Goal: Task Accomplishment & Management: Manage account settings

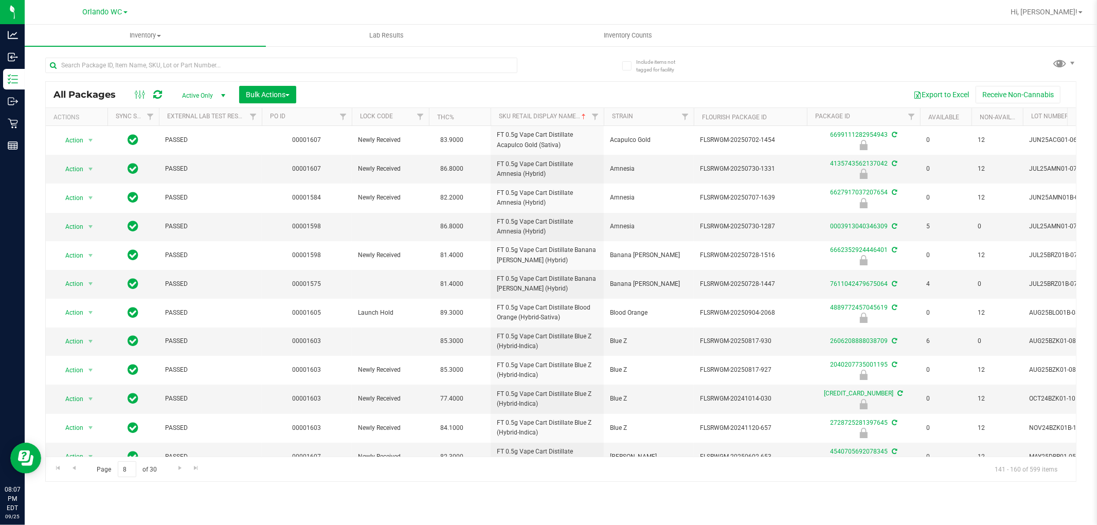
scroll to position [254, 0]
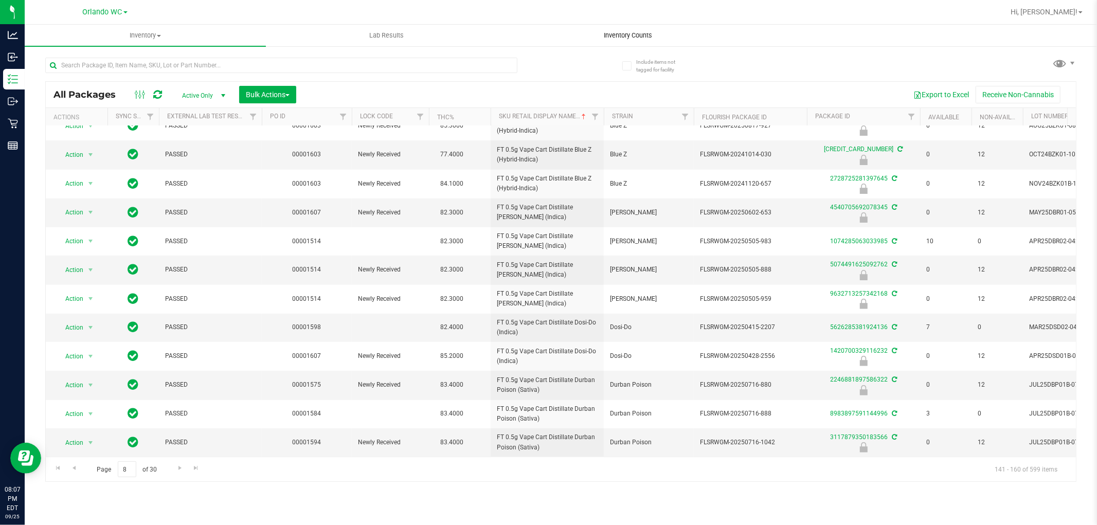
click at [641, 28] on uib-tab-heading "Inventory Counts" at bounding box center [628, 35] width 240 height 21
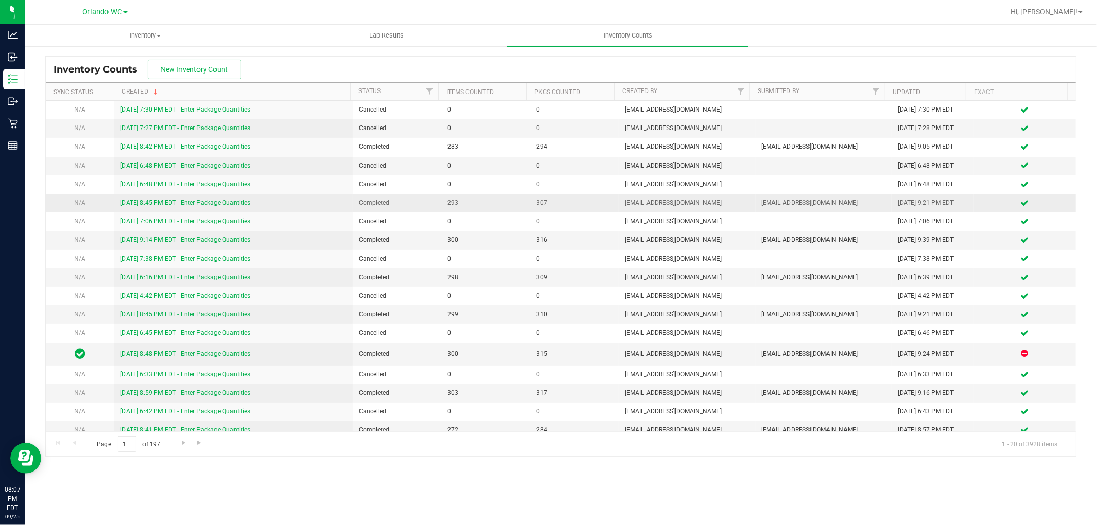
click at [418, 197] on td "Completed" at bounding box center [397, 203] width 88 height 19
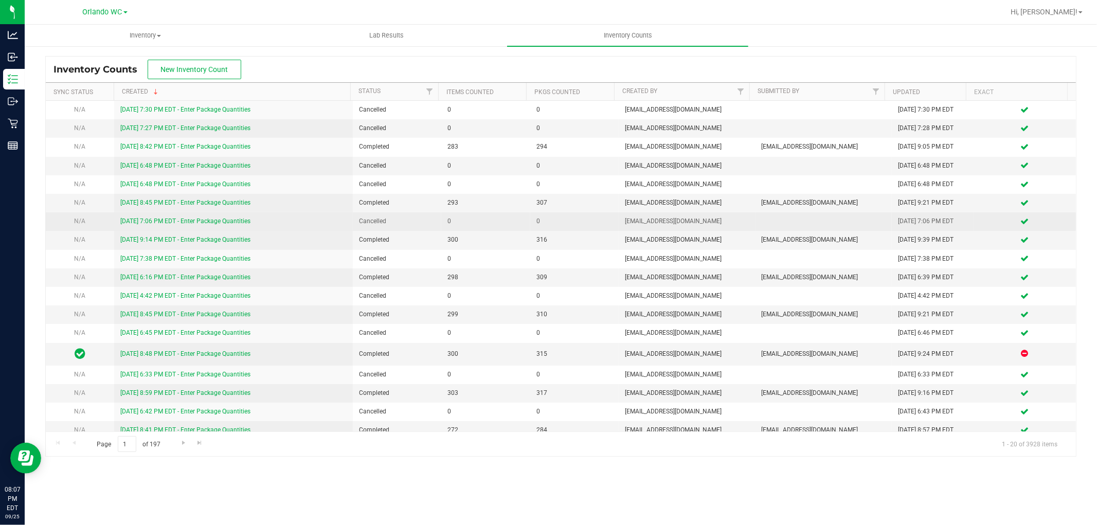
click at [130, 222] on link "[DATE] 7:06 PM EDT - Enter Package Quantities" at bounding box center [185, 221] width 130 height 7
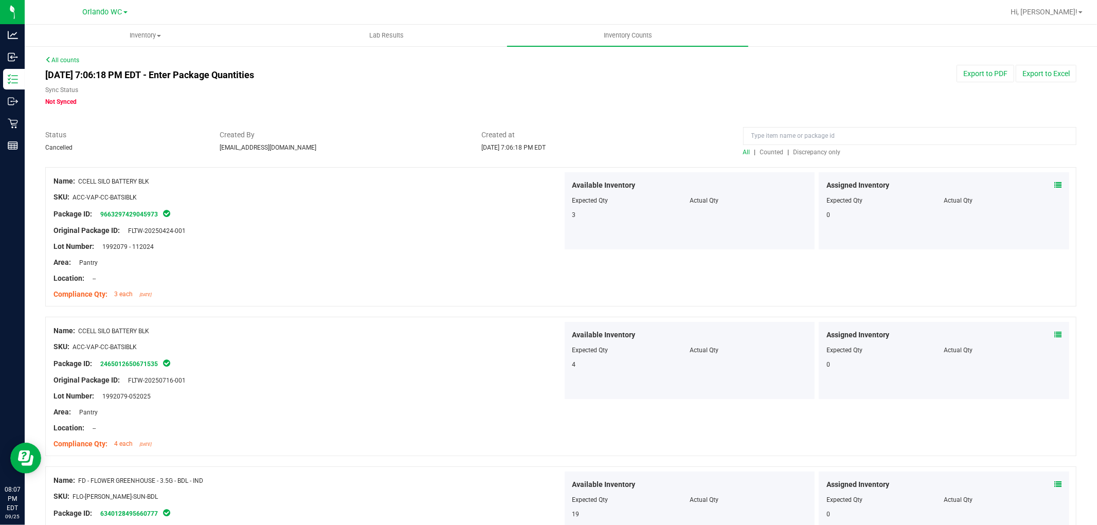
click at [811, 156] on div "All | Counted | Discrepancy only" at bounding box center [909, 152] width 333 height 9
click at [837, 148] on div "All | Counted | Discrepancy only" at bounding box center [909, 152] width 333 height 9
click at [818, 149] on span "Discrepancy only" at bounding box center [817, 152] width 47 height 7
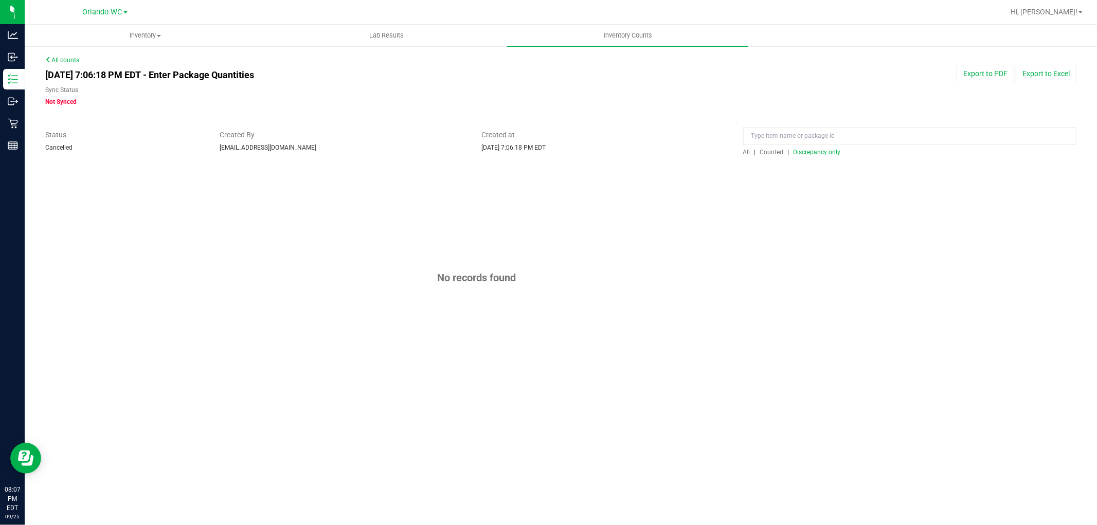
click at [420, 167] on div "No records found" at bounding box center [560, 278] width 1031 height 222
click at [746, 144] on input at bounding box center [909, 136] width 333 height 18
click at [746, 151] on span "All" at bounding box center [746, 152] width 7 height 7
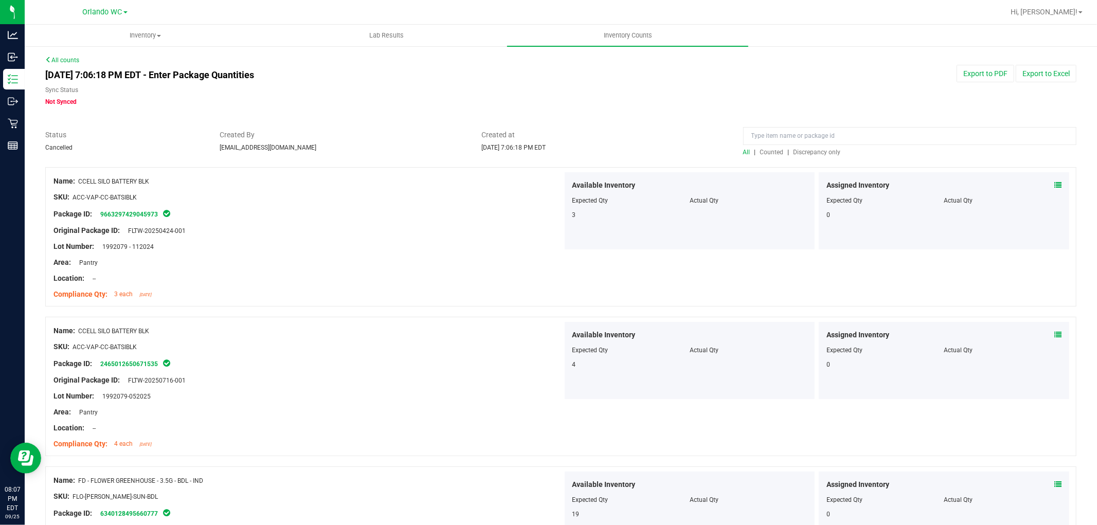
click at [376, 163] on div at bounding box center [560, 162] width 1031 height 10
click at [134, 147] on div "Status Cancelled" at bounding box center [125, 141] width 174 height 23
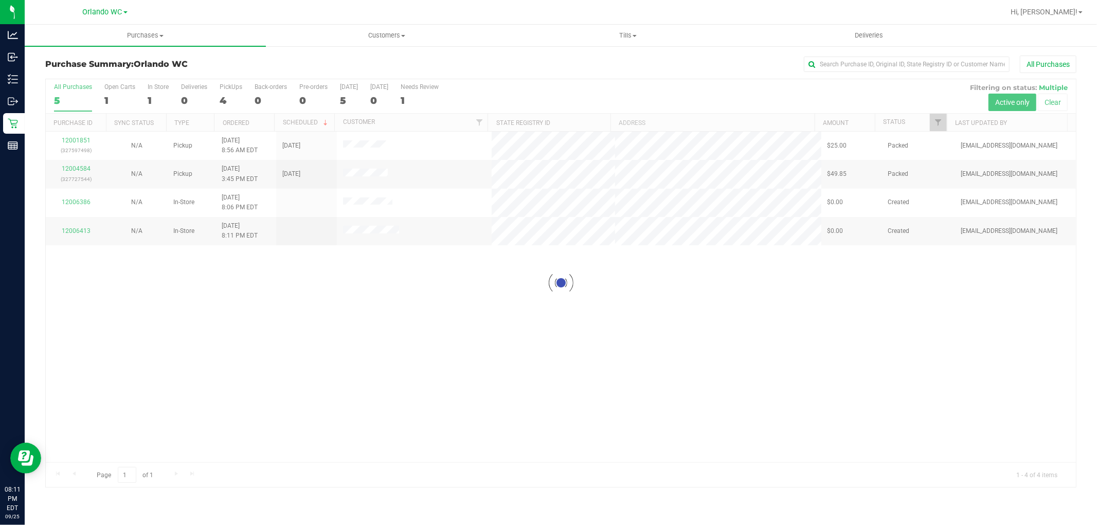
click at [460, 228] on div at bounding box center [561, 283] width 1030 height 408
click at [537, 371] on div at bounding box center [561, 283] width 1030 height 408
click at [553, 360] on div "Loading... 12001851 (327597498) N/A Pickup [DATE] 8:56 AM EDT 9/25/2025 $25.00 …" at bounding box center [561, 297] width 1030 height 331
click at [580, 342] on div "12001851 (327597498) N/A Pickup [DATE] 8:56 AM EDT 9/25/2025 $25.00 Packed [EMA…" at bounding box center [561, 297] width 1030 height 331
drag, startPoint x: 687, startPoint y: 310, endPoint x: 667, endPoint y: 305, distance: 20.1
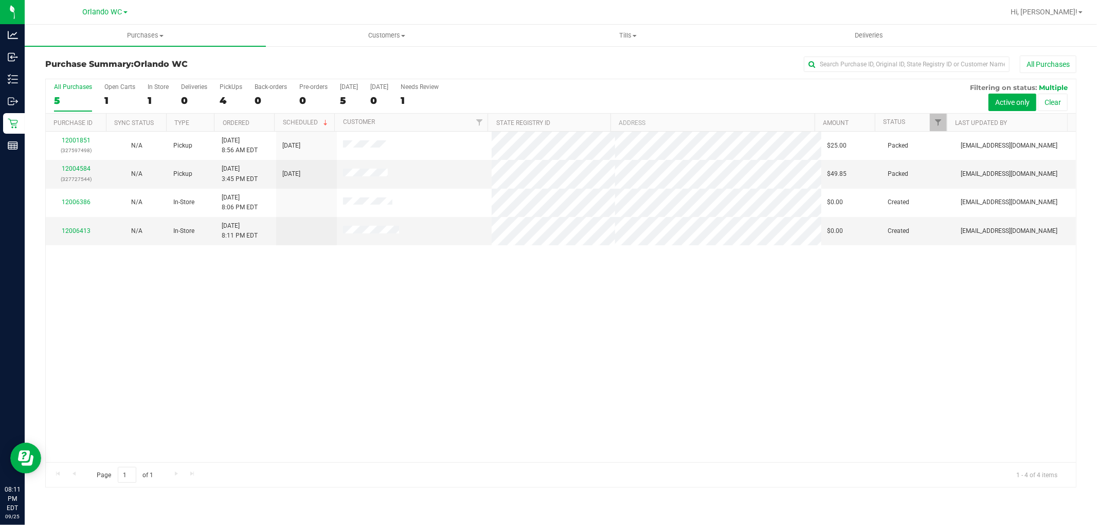
click at [686, 310] on div "12001851 (327597498) N/A Pickup 9/25/2025 8:56 AM EDT 9/25/2025 $25.00 Packed c…" at bounding box center [561, 297] width 1030 height 331
click at [626, 32] on span "Tills" at bounding box center [628, 35] width 240 height 9
click at [572, 60] on span "Manage tills" at bounding box center [541, 62] width 69 height 9
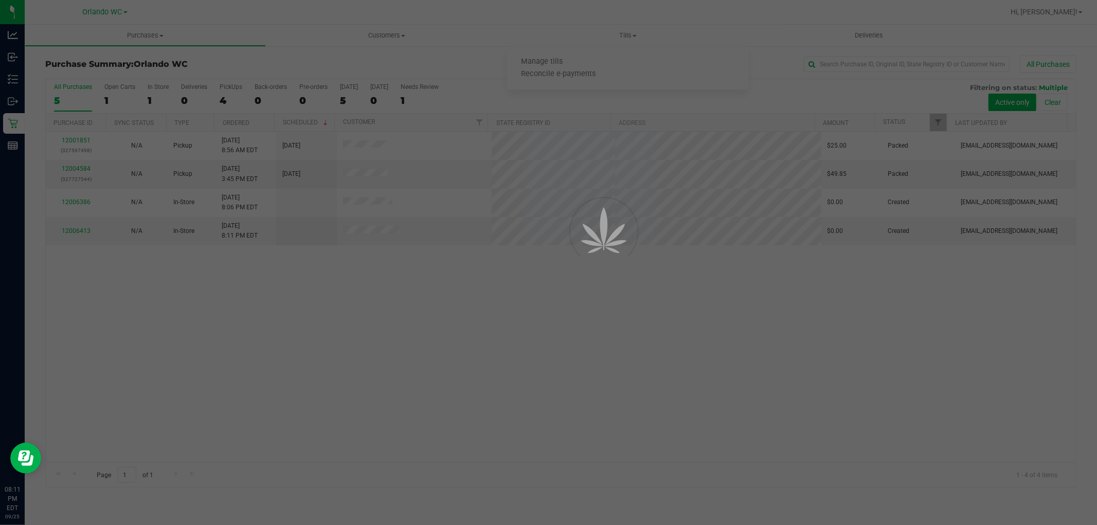
drag, startPoint x: 542, startPoint y: 336, endPoint x: 412, endPoint y: 1, distance: 359.3
click at [542, 335] on div at bounding box center [548, 262] width 1097 height 525
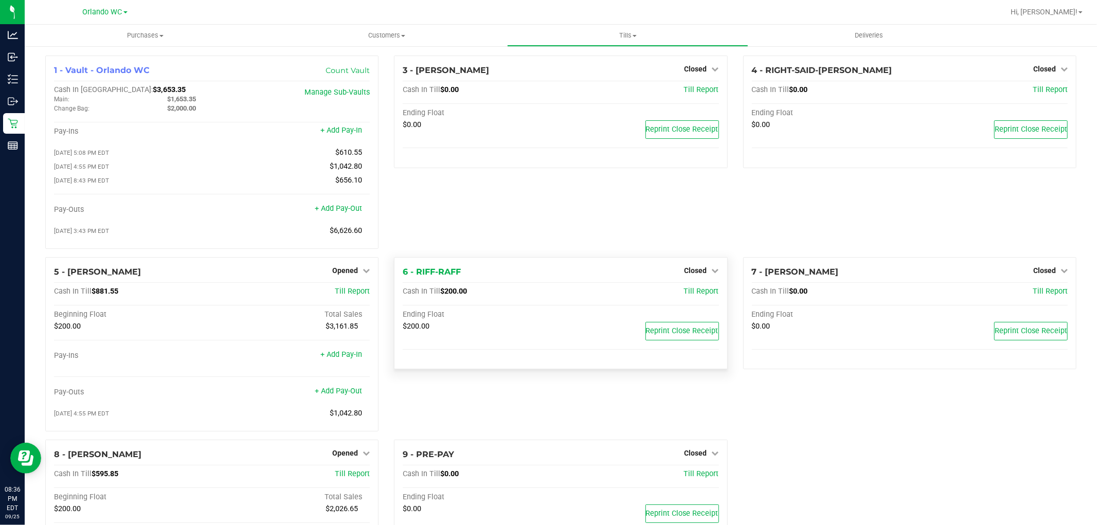
click at [505, 262] on div "6 - RIFF-RAFF Closed Open Till Cash In Till $200.00 Till Report Ending Float $2…" at bounding box center [560, 313] width 333 height 113
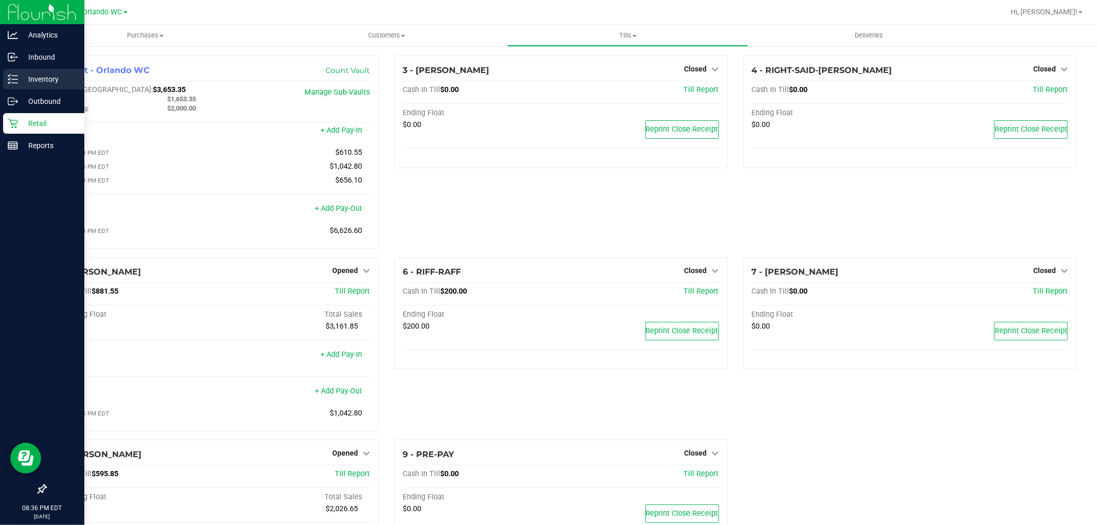
click at [10, 75] on icon at bounding box center [13, 79] width 10 height 10
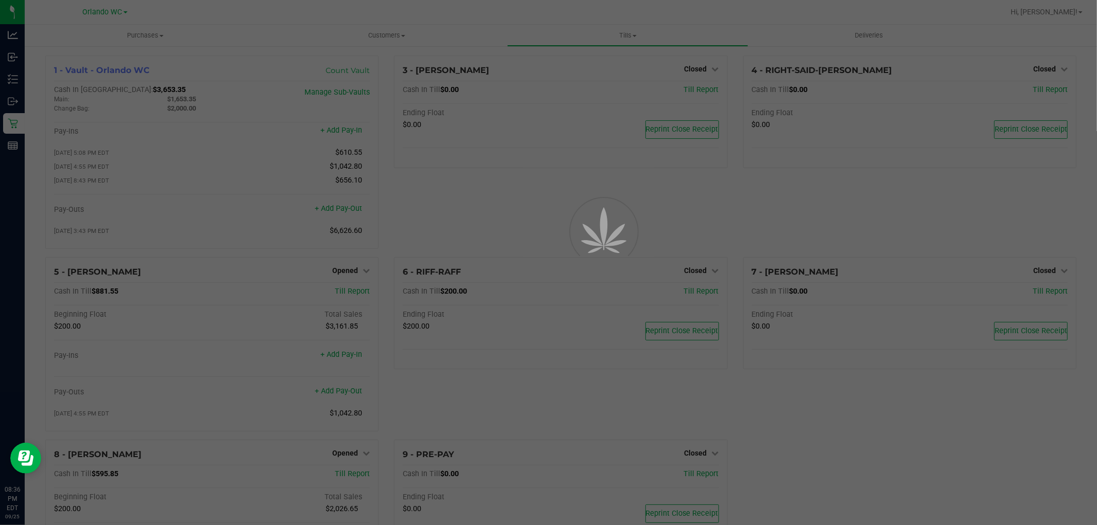
click at [791, 232] on div at bounding box center [548, 262] width 1097 height 525
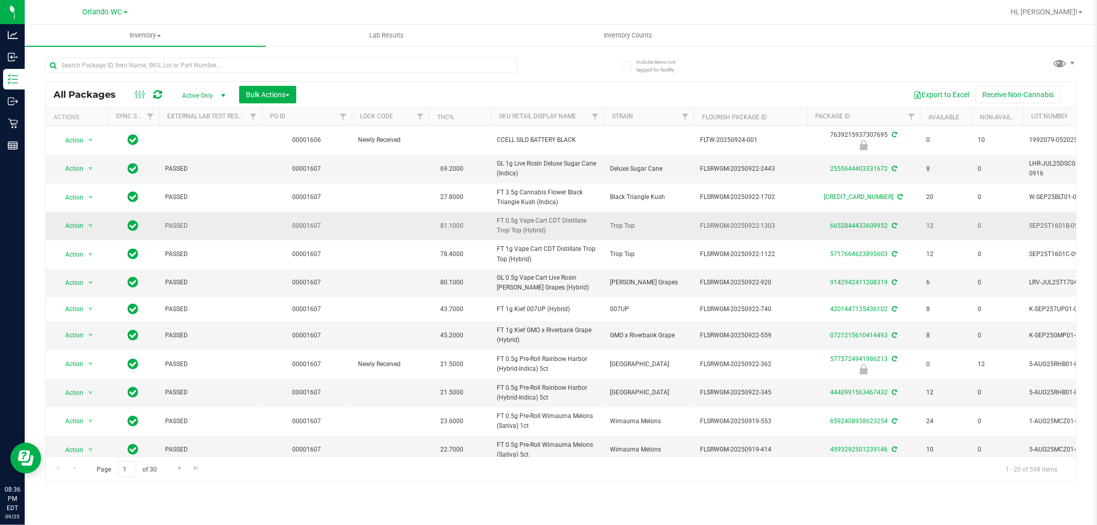
click at [722, 223] on span "FLSRWGM-20250922-1303" at bounding box center [750, 226] width 101 height 10
click at [699, 284] on td "FLSRWGM-20250922-920" at bounding box center [750, 283] width 113 height 28
click at [618, 35] on span "Inventory Counts" at bounding box center [628, 35] width 76 height 9
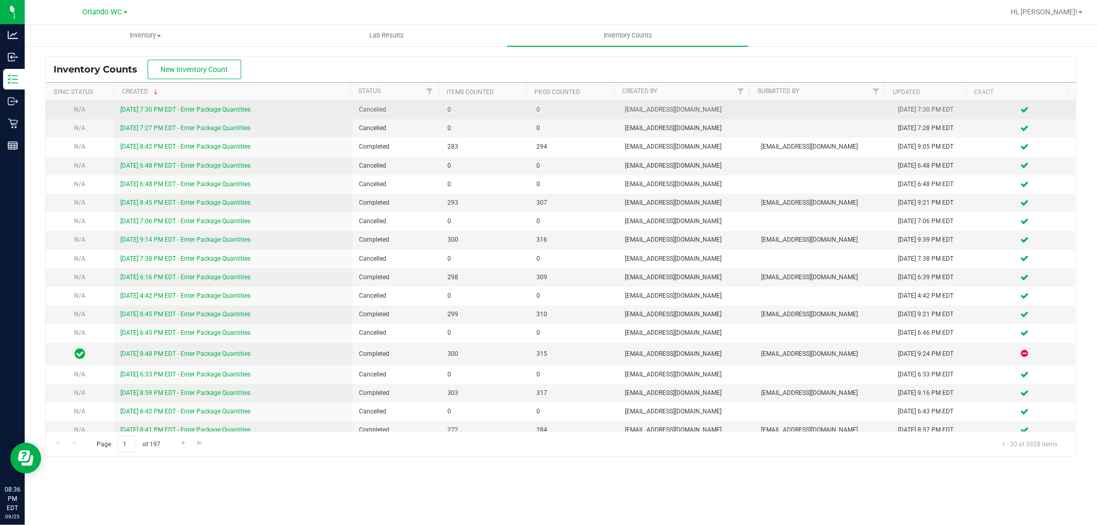
click at [183, 112] on link "[DATE] 7:30 PM EDT - Enter Package Quantities" at bounding box center [185, 109] width 130 height 7
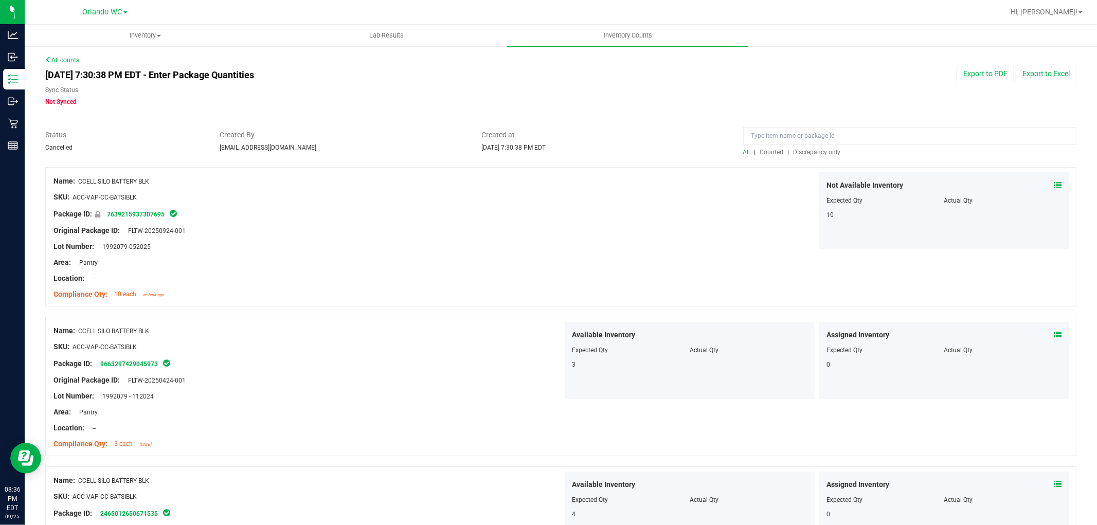
click at [65, 60] on link "All counts" at bounding box center [62, 60] width 34 height 7
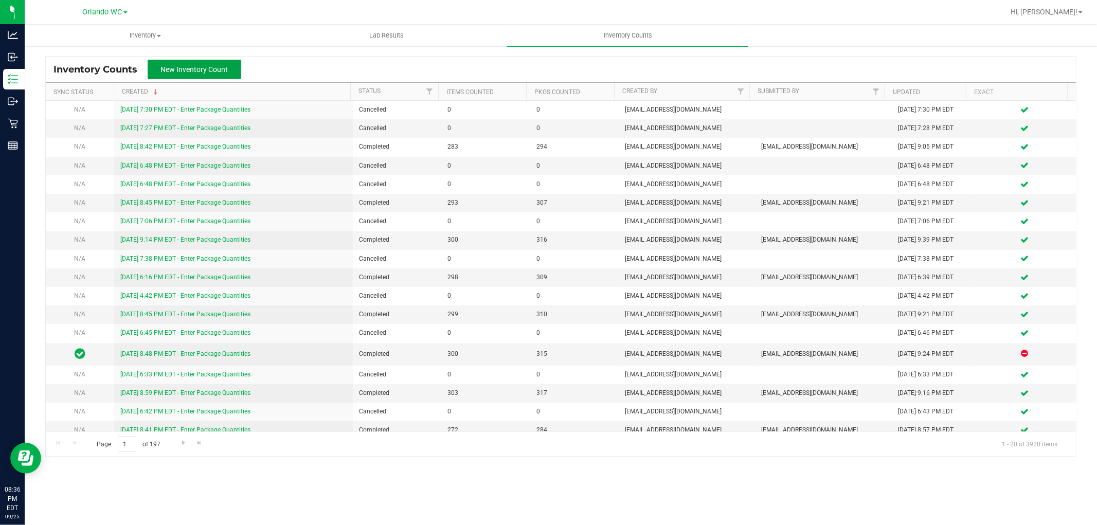
click at [204, 73] on span "New Inventory Count" at bounding box center [194, 69] width 67 height 8
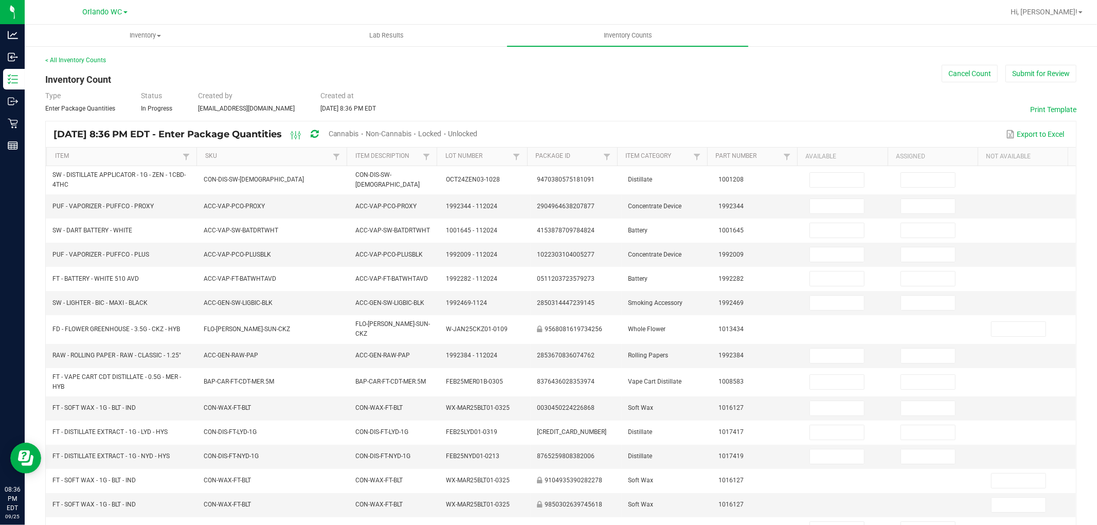
click at [359, 134] on span "Cannabis" at bounding box center [344, 134] width 30 height 8
click at [625, 127] on div "Export to Excel" at bounding box center [777, 134] width 582 height 17
click at [478, 130] on div "Unlocked" at bounding box center [463, 134] width 29 height 19
click at [478, 131] on span "Unlocked" at bounding box center [463, 134] width 29 height 8
click at [555, 112] on div "Type Enter Package Quantities Status In Progress Created by rmatos@liveparallel…" at bounding box center [560, 102] width 1031 height 23
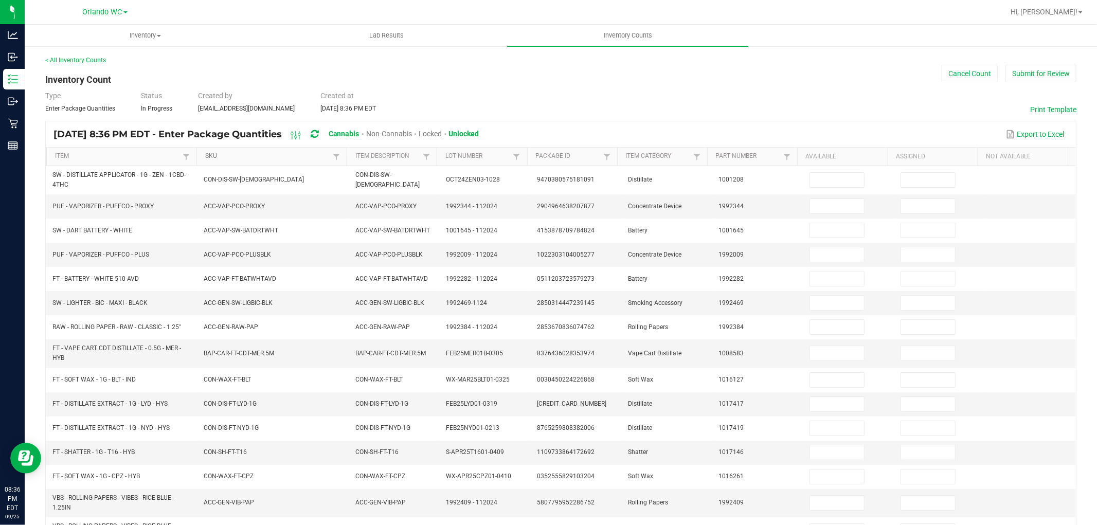
click at [258, 157] on link "SKU" at bounding box center [267, 156] width 125 height 8
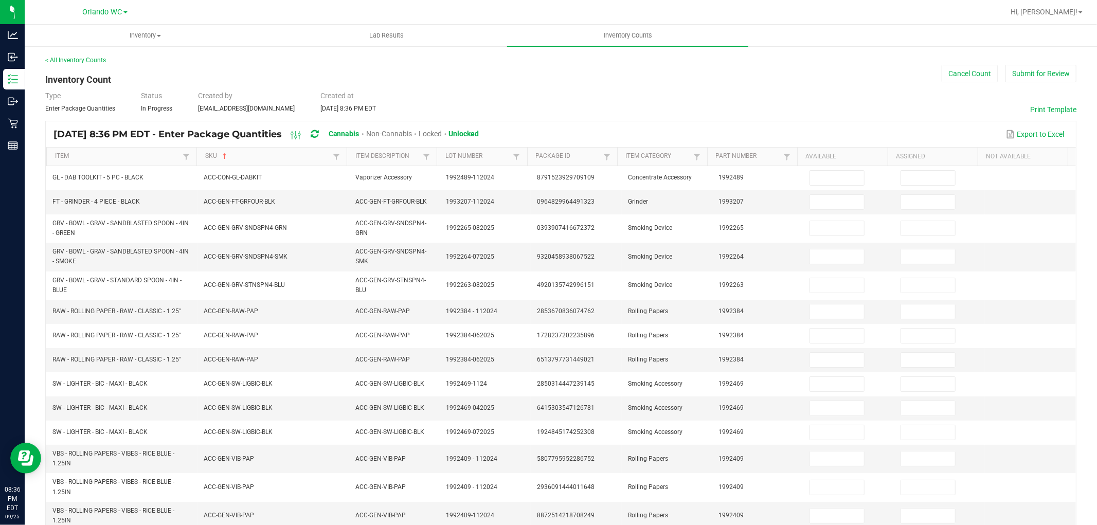
click at [666, 99] on div "Type Enter Package Quantities Status In Progress Created by rmatos@liveparallel…" at bounding box center [560, 102] width 1031 height 23
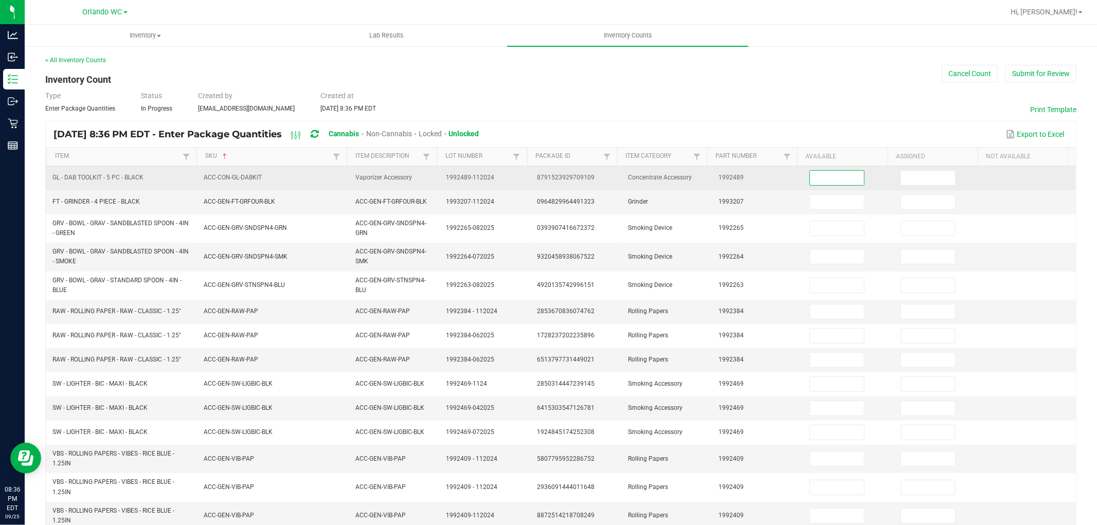
click at [847, 177] on input at bounding box center [837, 178] width 54 height 14
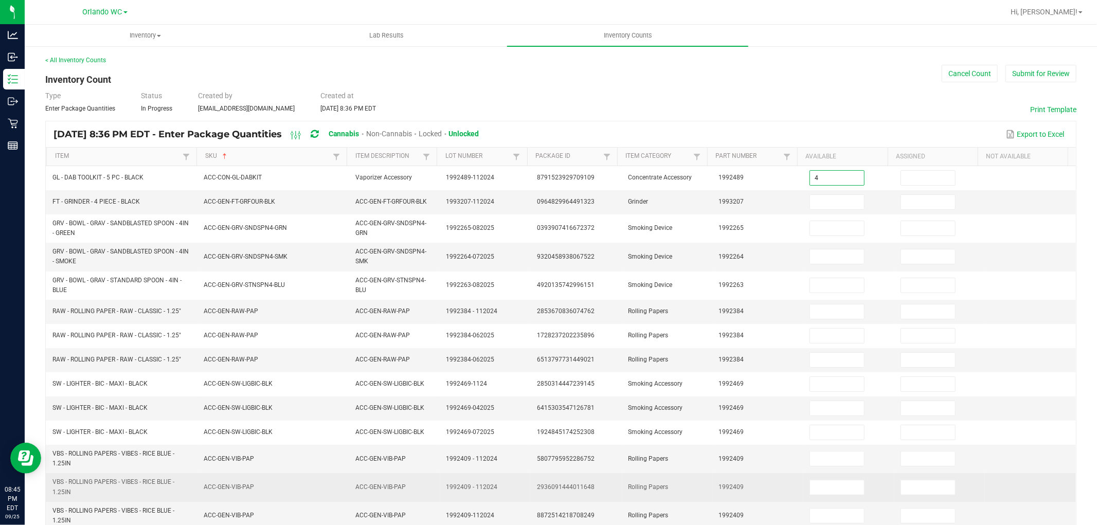
type input "4"
type input "0"
type input "2"
type input "0"
type input "7"
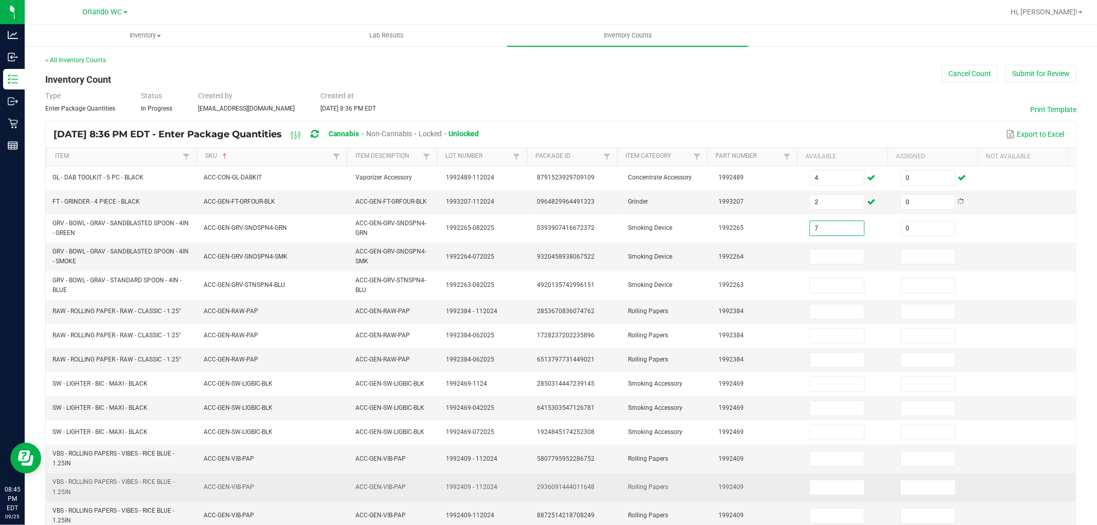
type input "0"
type input "8"
type input "0"
type input "13"
type input "0"
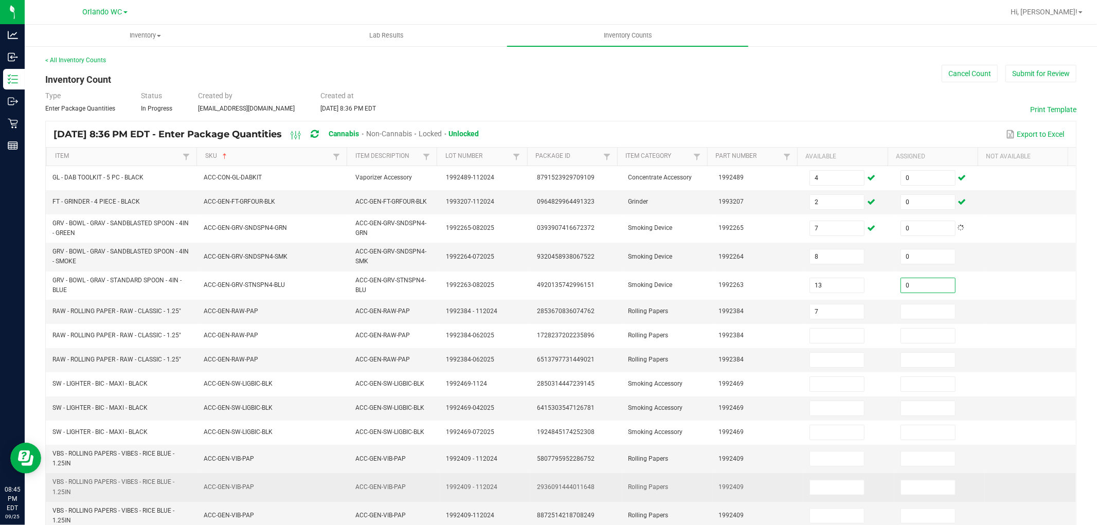
type input "7"
type input "0"
type input "24"
type input "0"
type input "24"
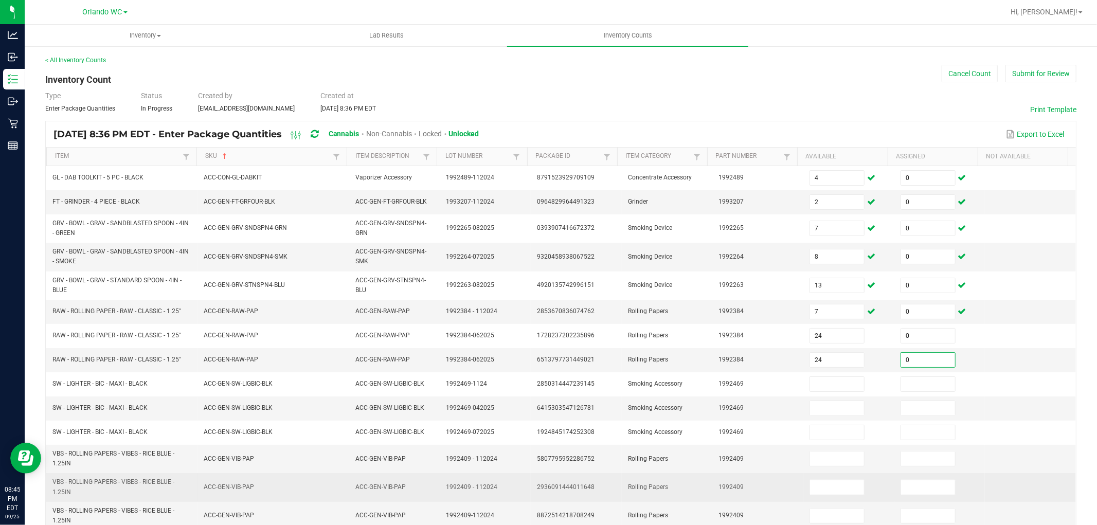
type input "0"
type input "50"
type input "0"
type input "1"
type input "0"
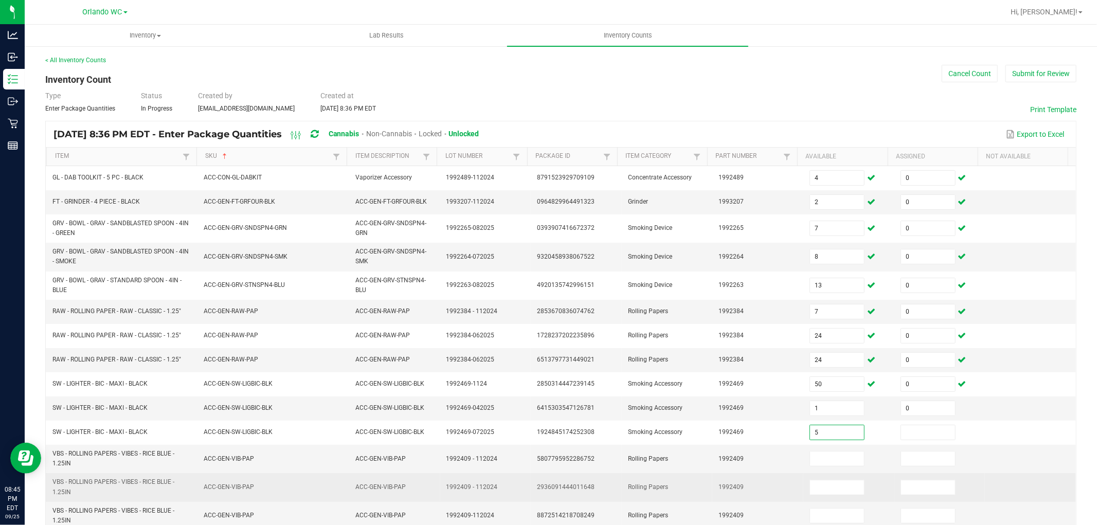
type input "5"
type input "0"
type input "850"
type input "0"
type input "50"
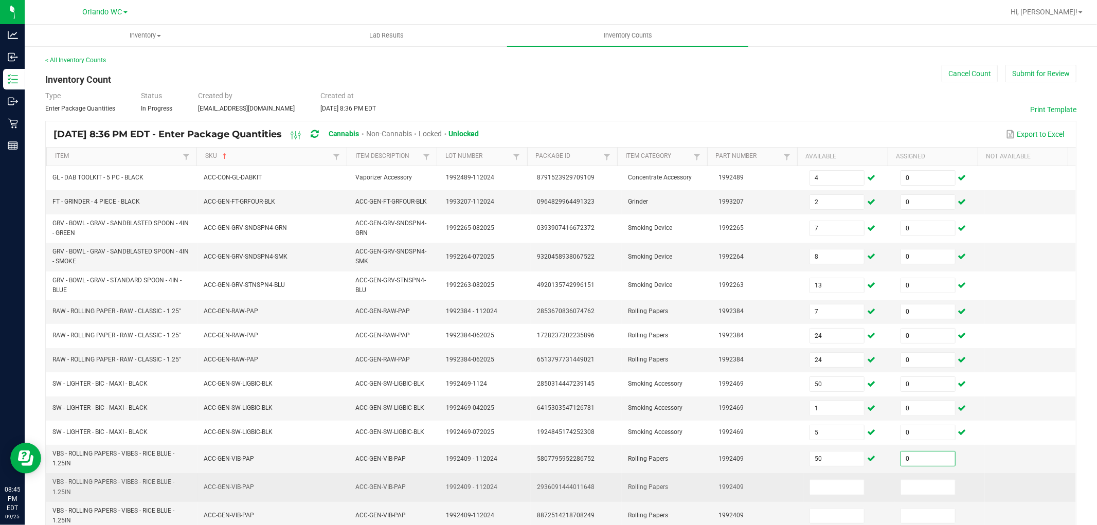
type input "0"
type input "50"
type input "0"
type input "16"
type input "0"
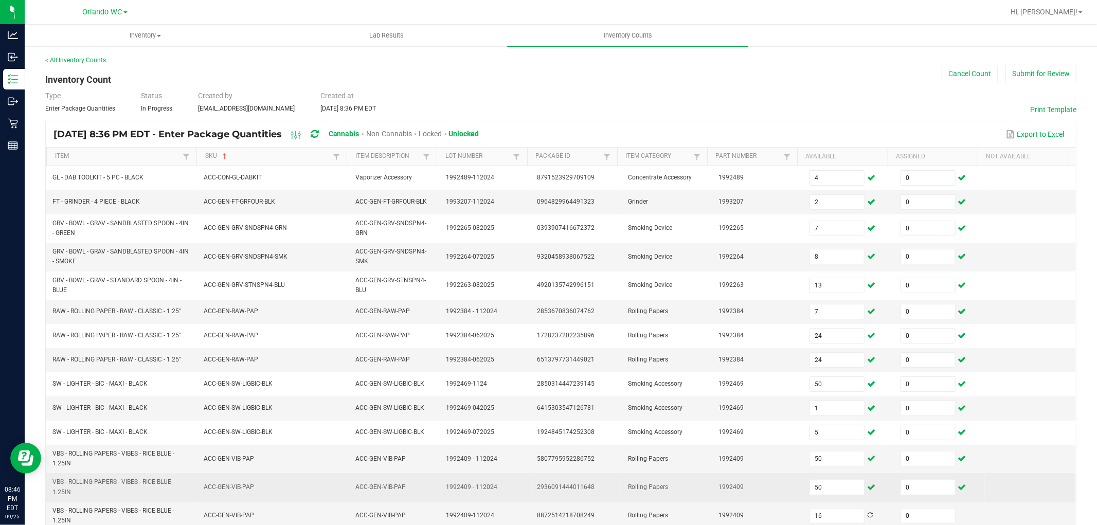
scroll to position [189, 0]
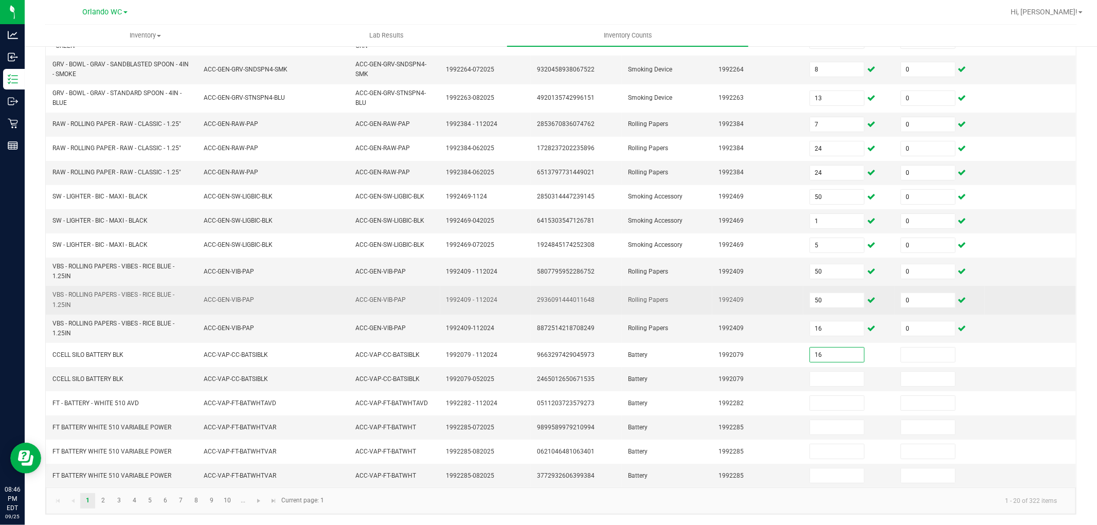
type input "16"
type input "0"
type input "1"
type input "0"
type input "4"
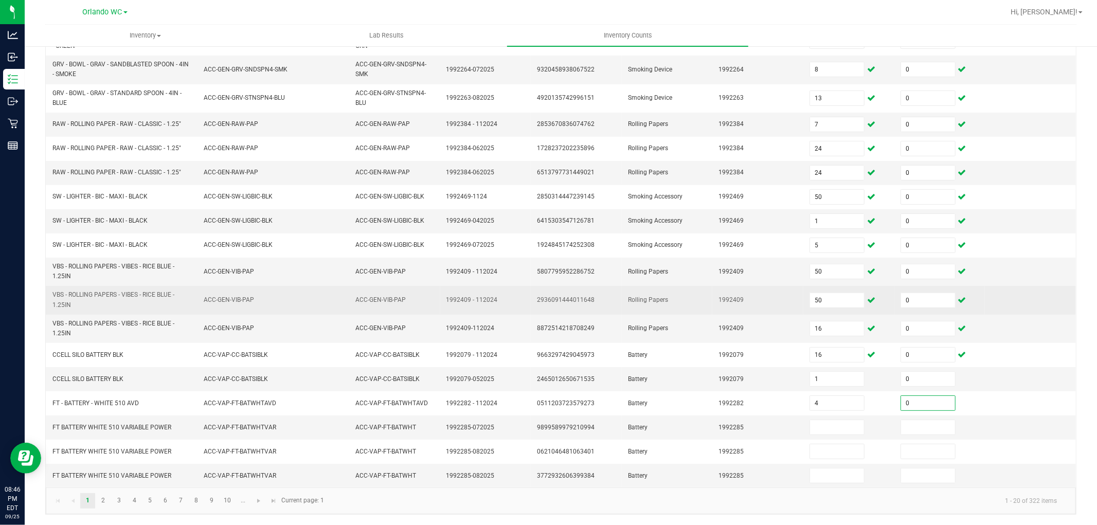
type input "0"
type input "76"
type input "0"
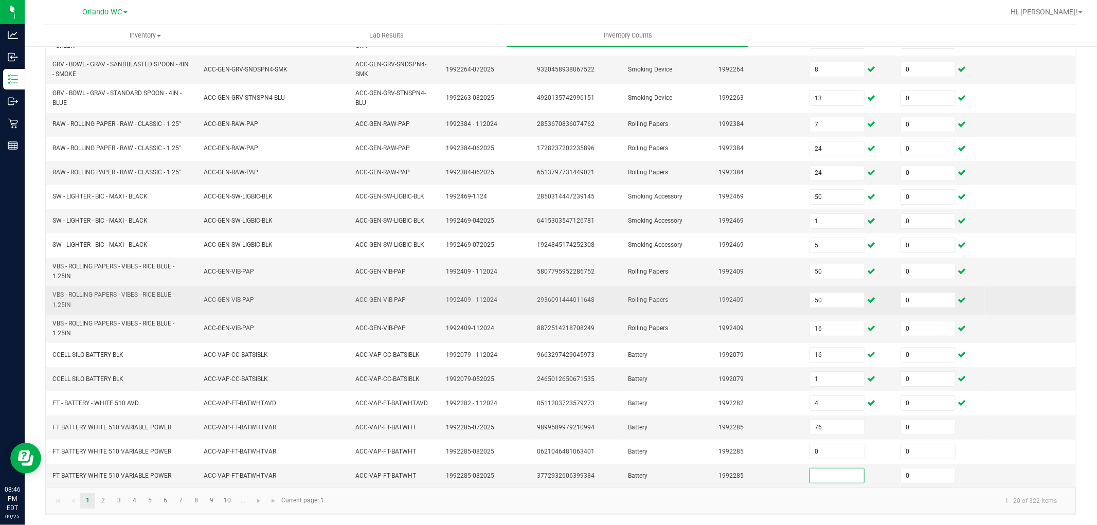
type input "0"
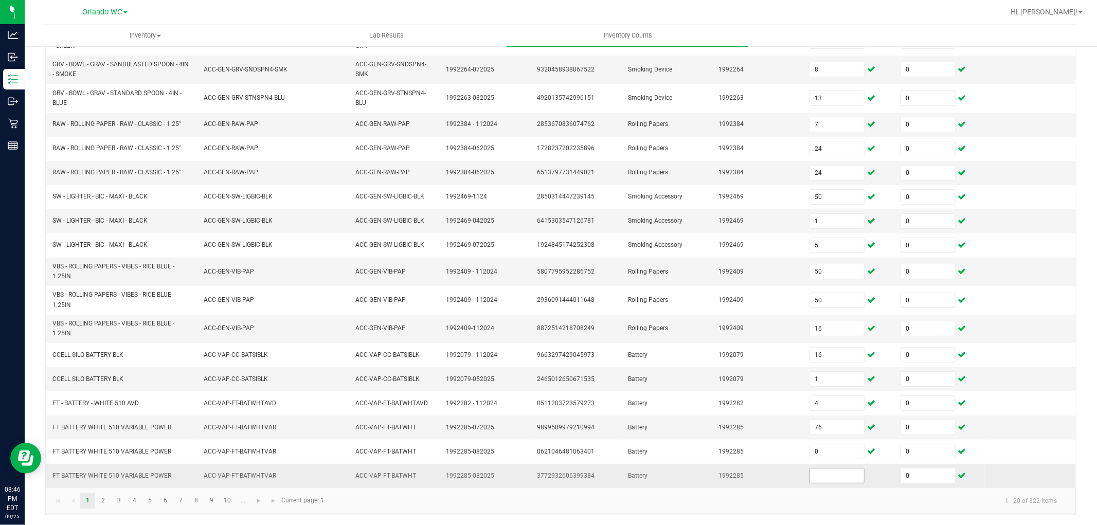
click at [818, 476] on input at bounding box center [837, 476] width 54 height 14
type input "0"
click at [496, 419] on td "1992285-072025" at bounding box center [485, 428] width 91 height 24
click at [835, 431] on input "76" at bounding box center [837, 427] width 54 height 14
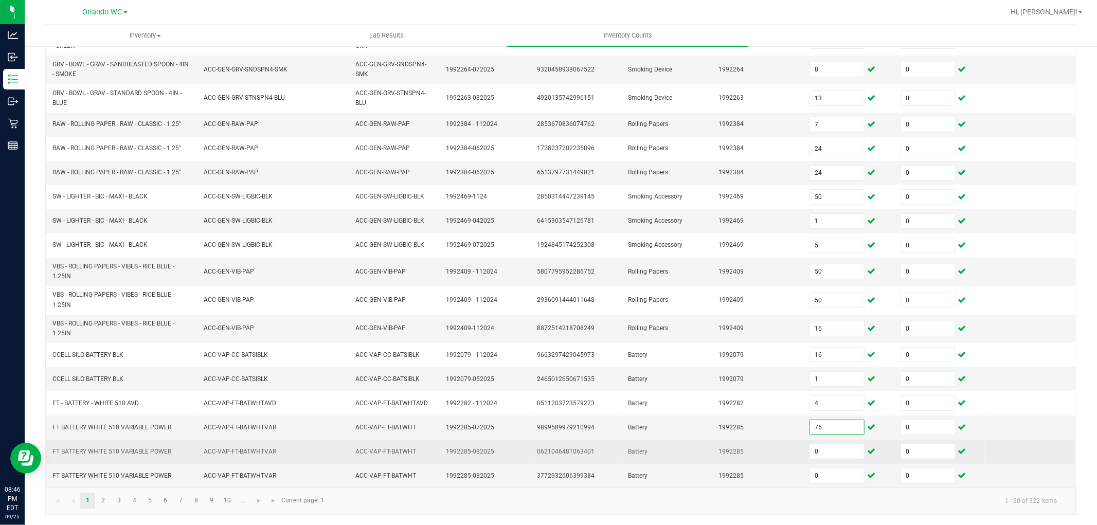
type input "75"
click at [730, 420] on td "1992285" at bounding box center [757, 428] width 91 height 24
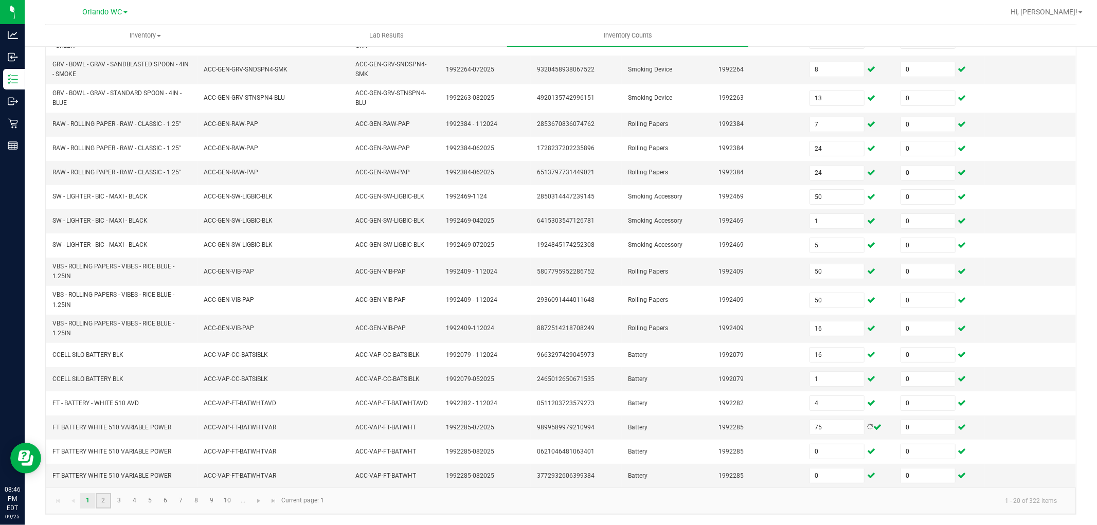
click at [101, 495] on link "2" at bounding box center [103, 500] width 15 height 15
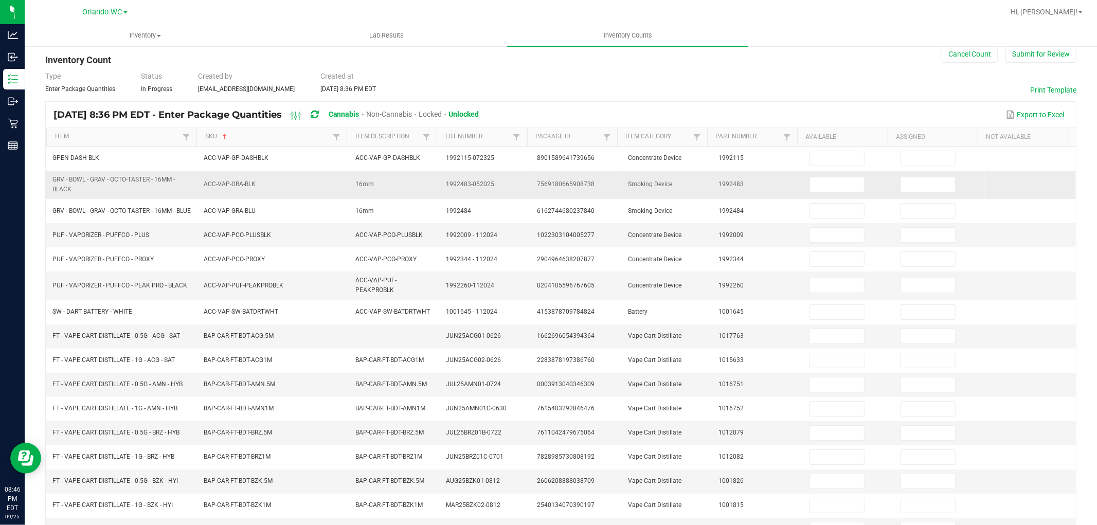
scroll to position [0, 0]
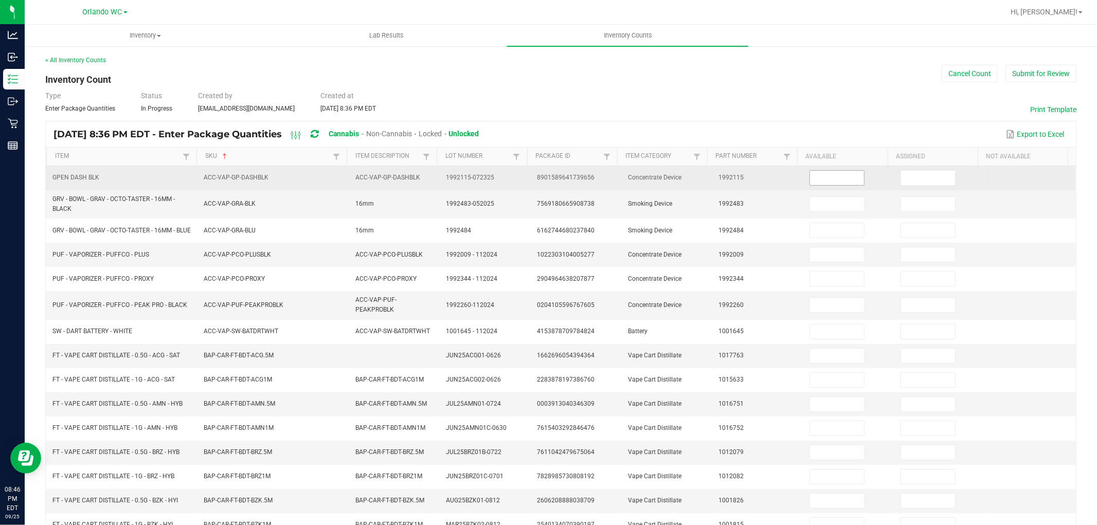
click at [828, 179] on input at bounding box center [837, 178] width 54 height 14
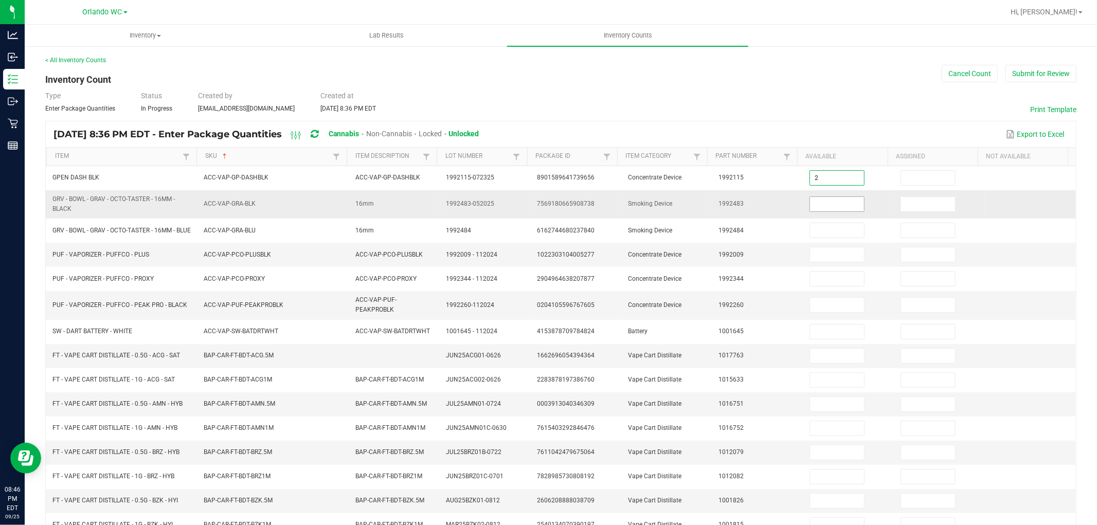
type input "2"
type input "0"
type input "12"
type input "0"
type input "5"
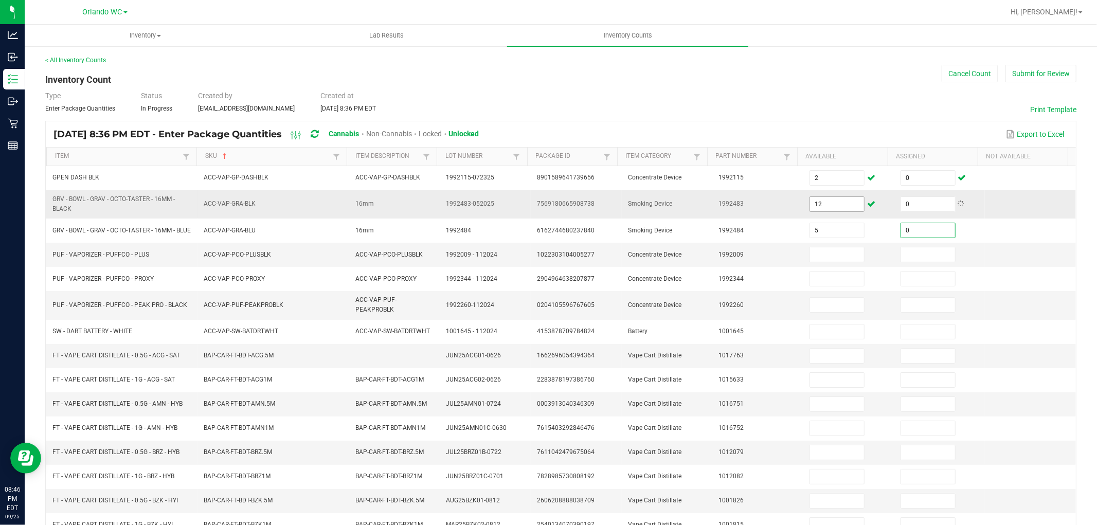
type input "0"
type input "1"
type input "0"
type input "3"
type input "0"
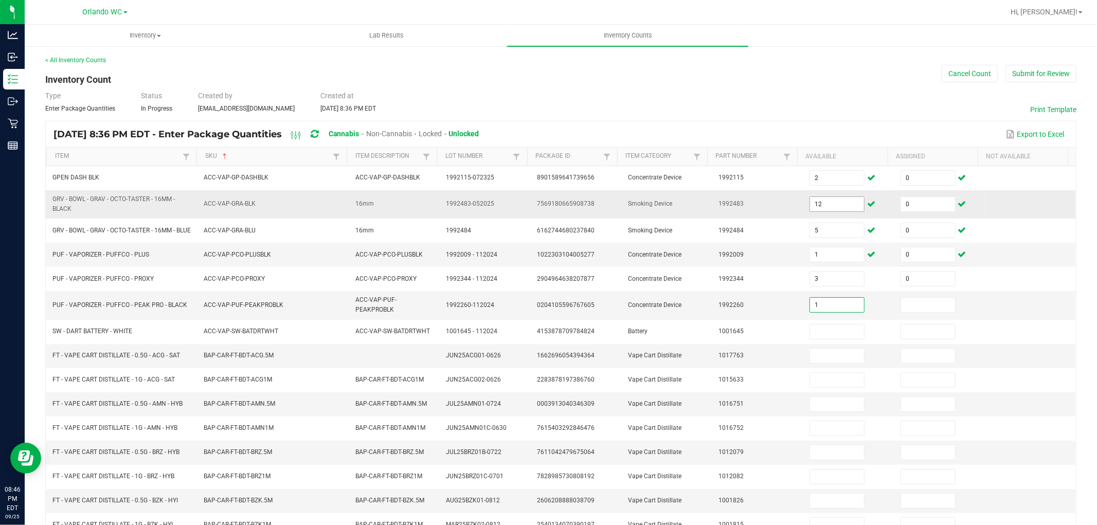
type input "1"
type input "0"
type input "1"
type input "0"
type input "2"
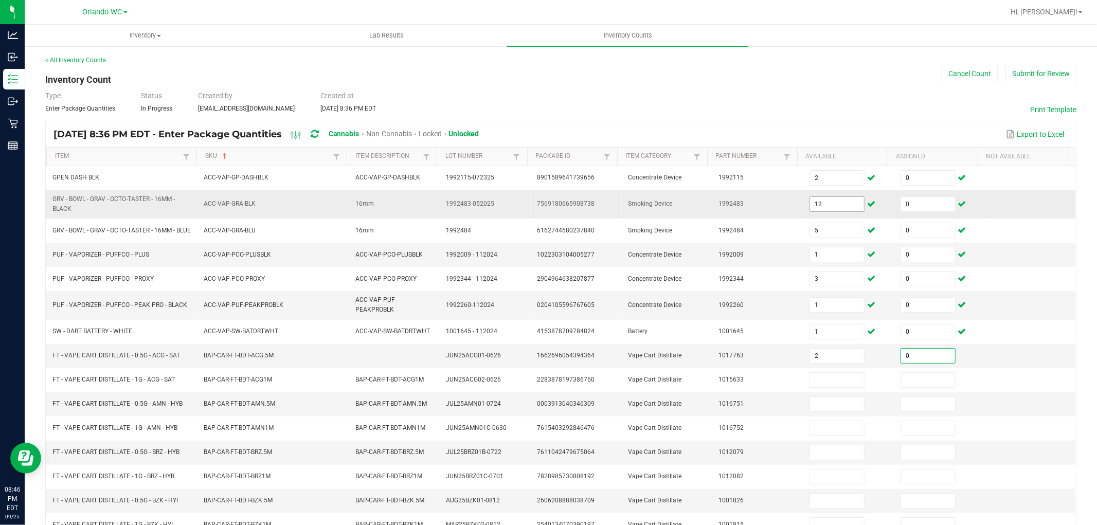
type input "0"
type input "10"
type input "0"
type input "5"
type input "0"
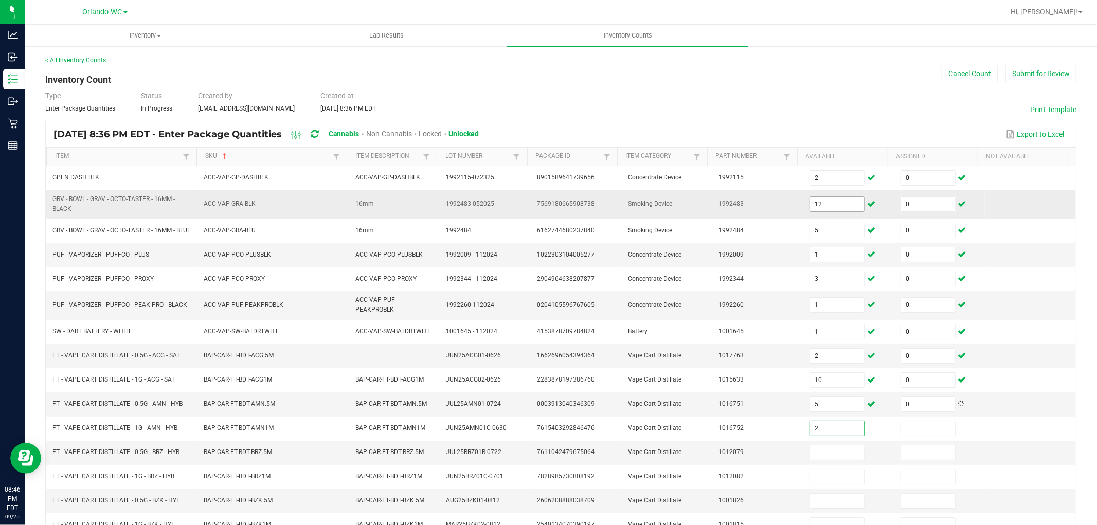
type input "2"
type input "0"
type input "4"
type input "0"
type input "1"
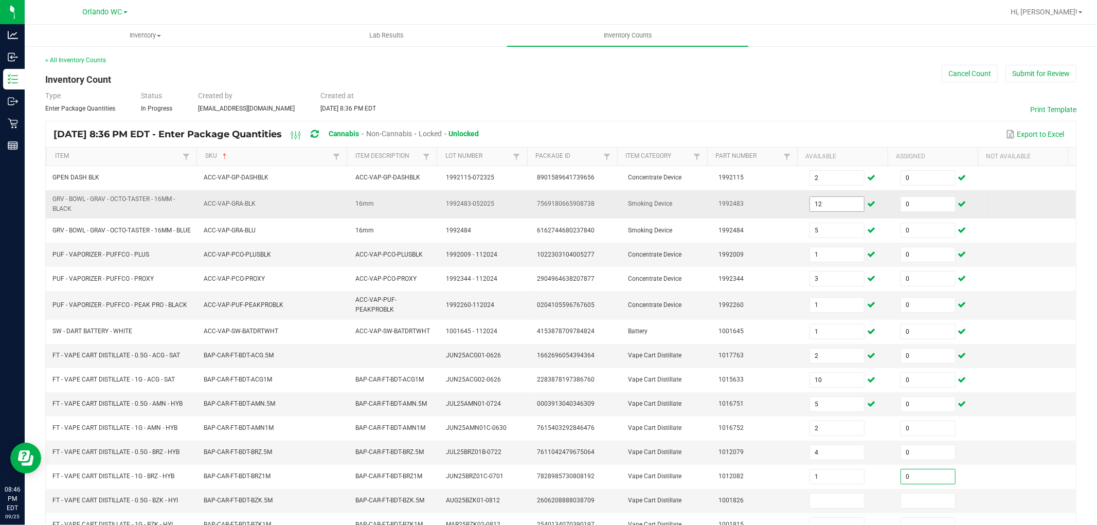
type input "0"
type input "6"
type input "0"
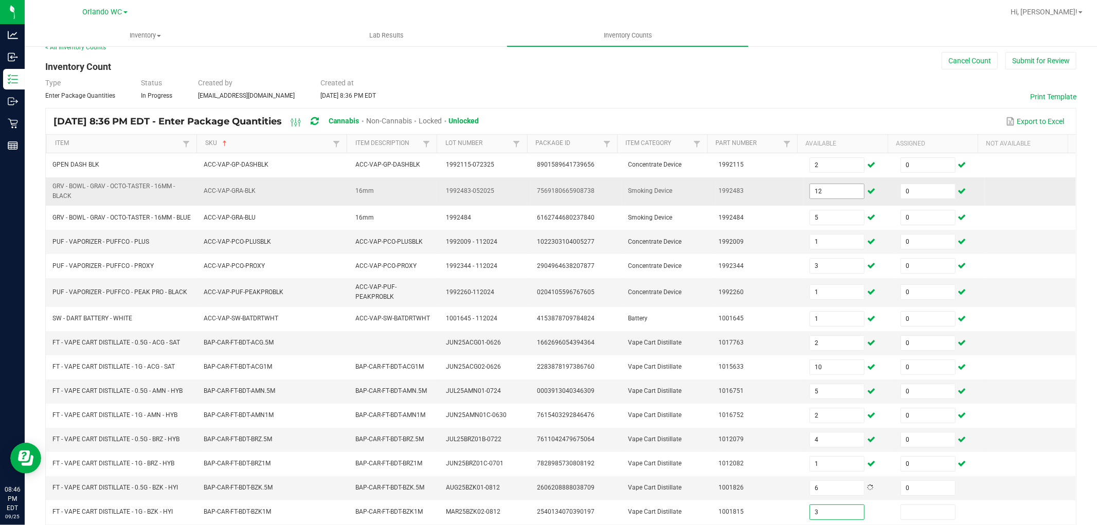
type input "3"
type input "0"
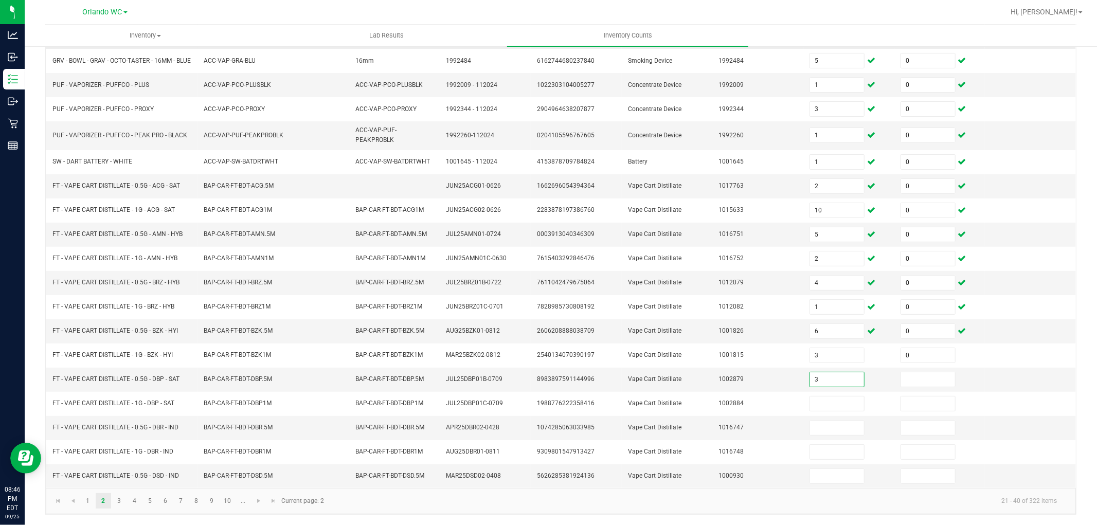
type input "3"
type input "0"
type input "10"
type input "0"
type input "10"
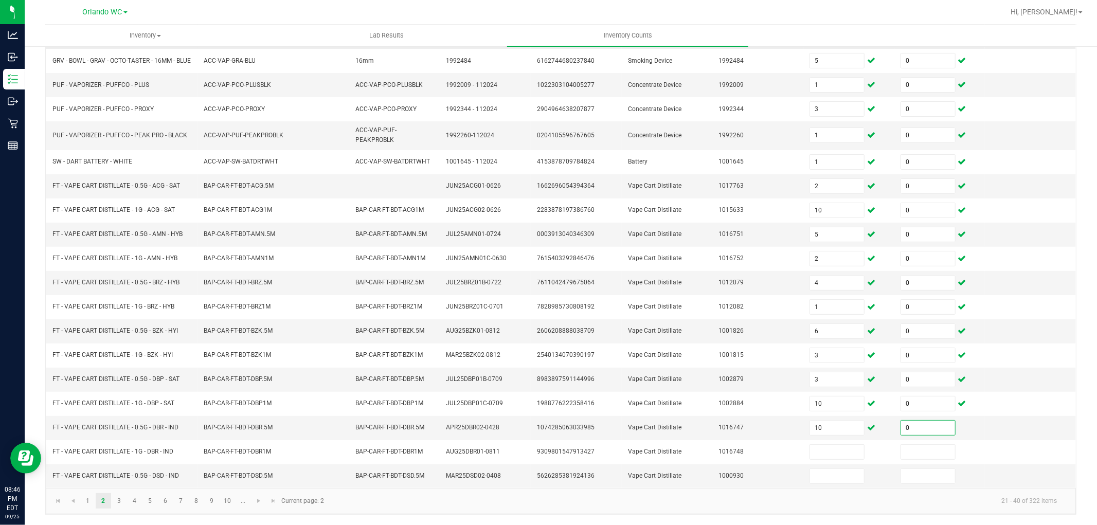
type input "0"
type input "12"
type input "0"
type input "7"
type input "0"
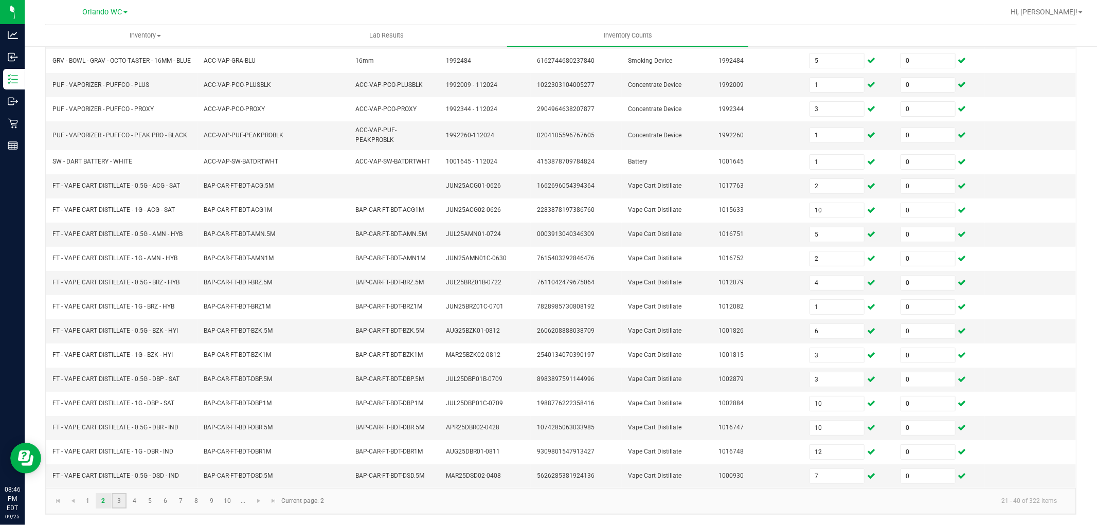
click at [116, 497] on link "3" at bounding box center [119, 500] width 15 height 15
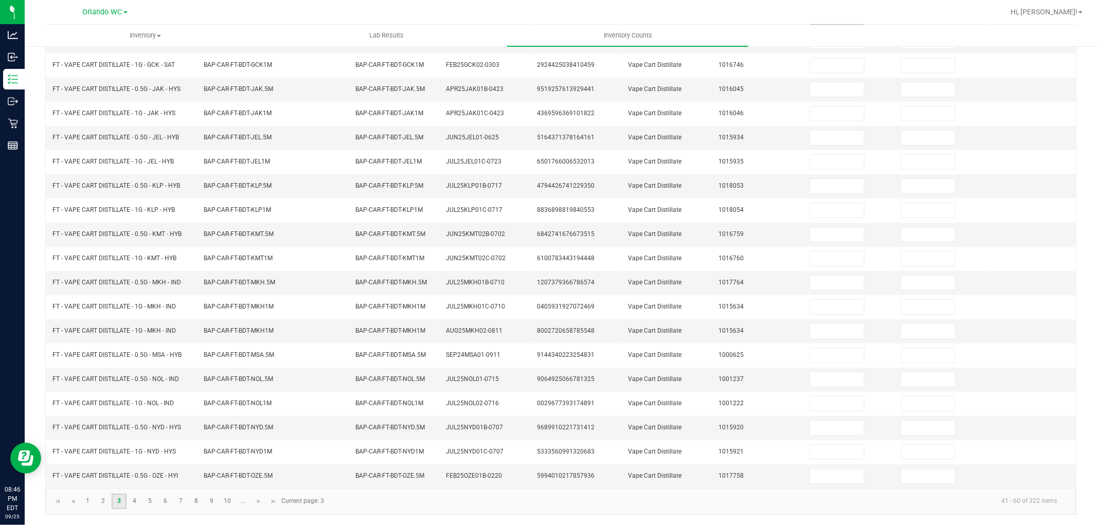
scroll to position [49, 0]
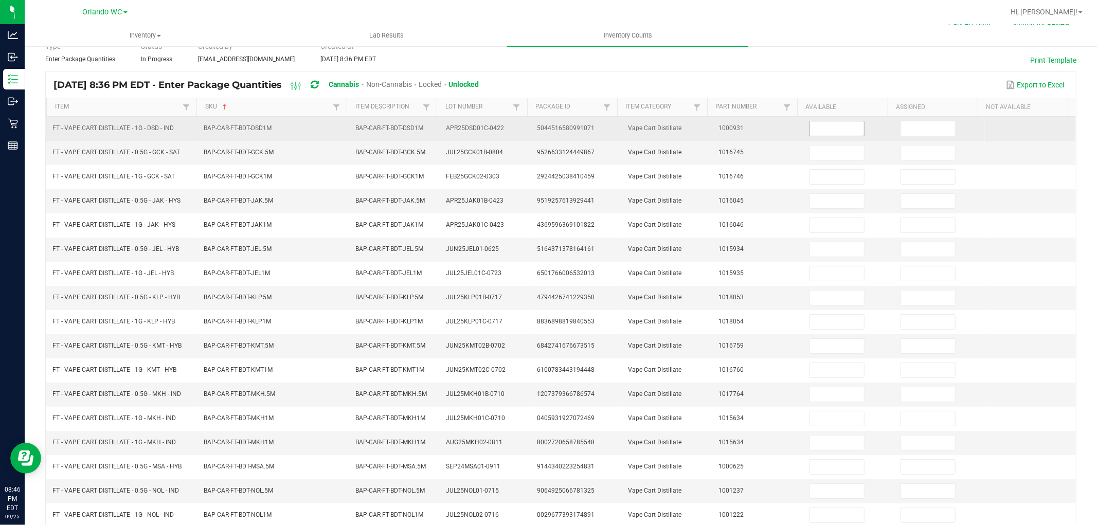
click at [821, 129] on input at bounding box center [837, 128] width 54 height 14
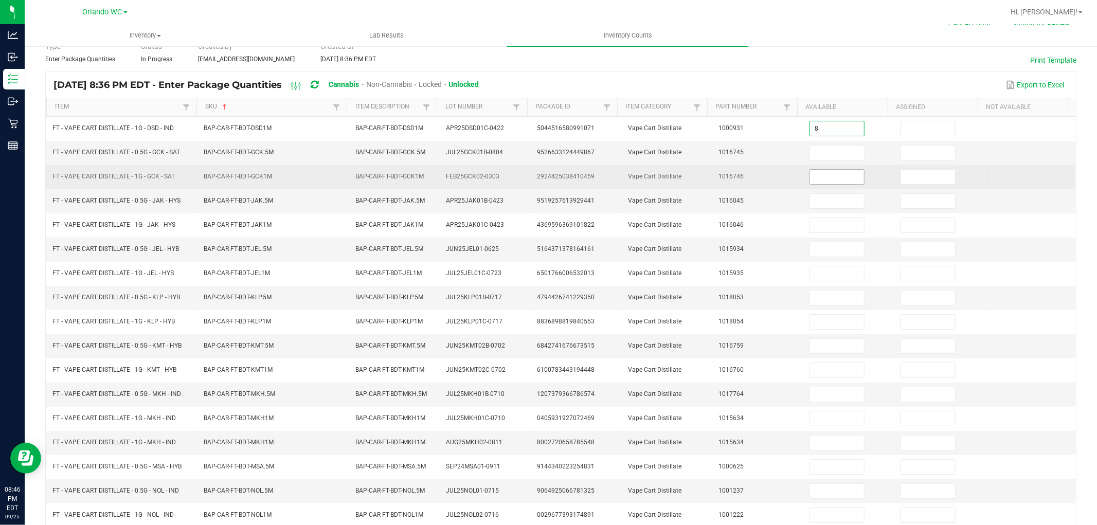
type input "8"
type input "0"
type input "10"
type input "0"
type input "3"
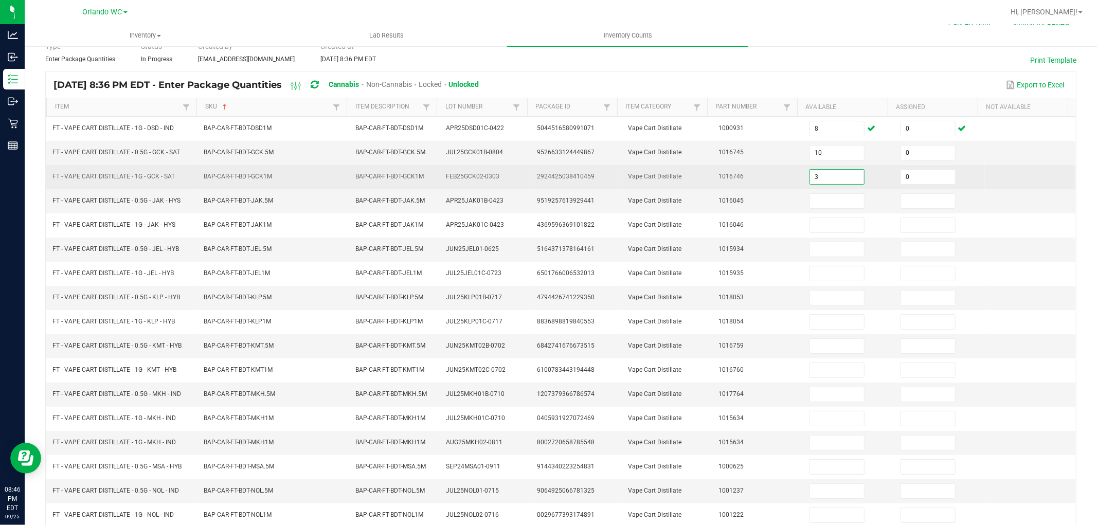
type input "0"
type input "5"
type input "0"
type input "10"
type input "0"
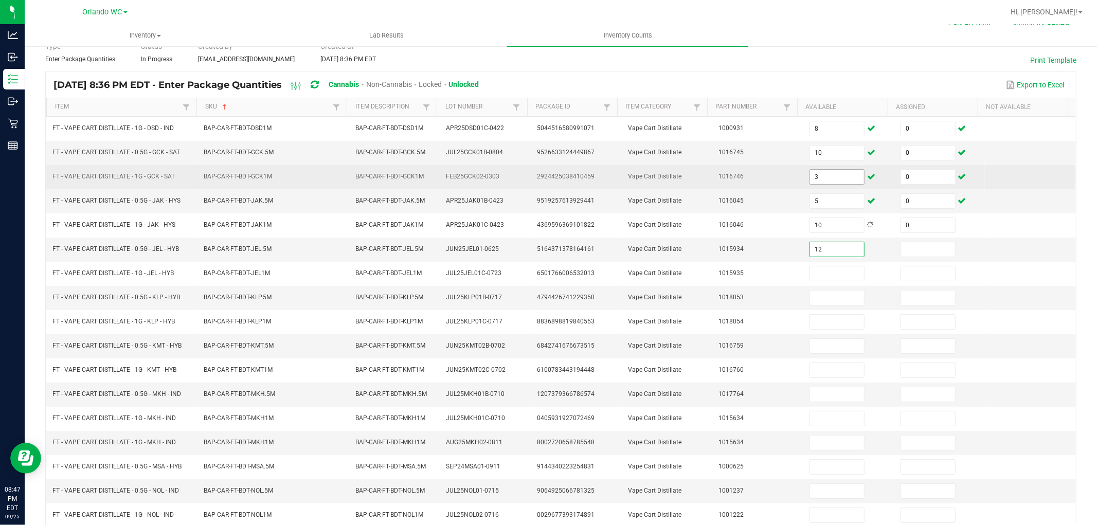
type input "12"
type input "0"
type input "1"
type input "0"
type input "11"
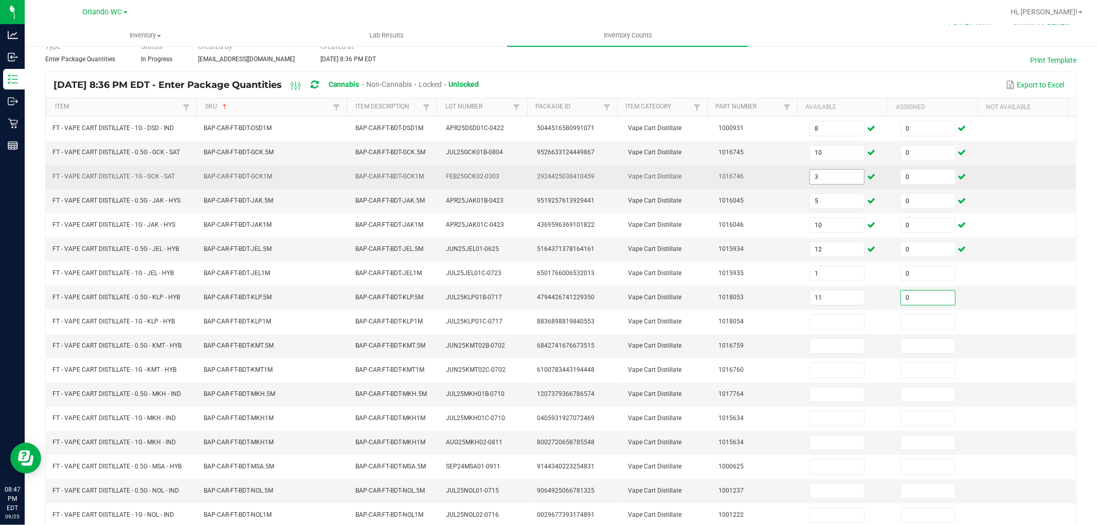
type input "0"
type input "1"
type input "0"
type input "9"
type input "0"
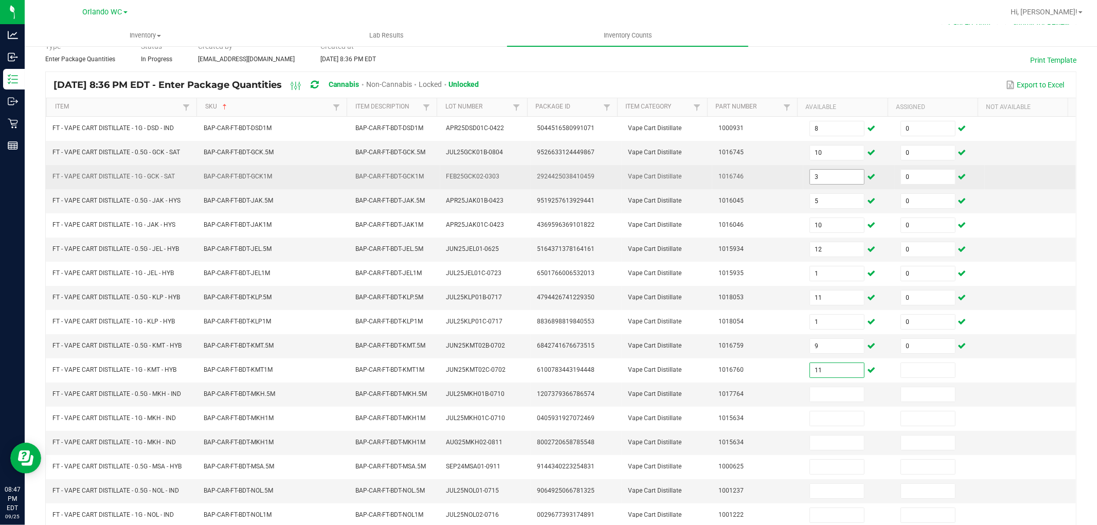
type input "11"
type input "0"
type input "10"
type input "0"
type input "10"
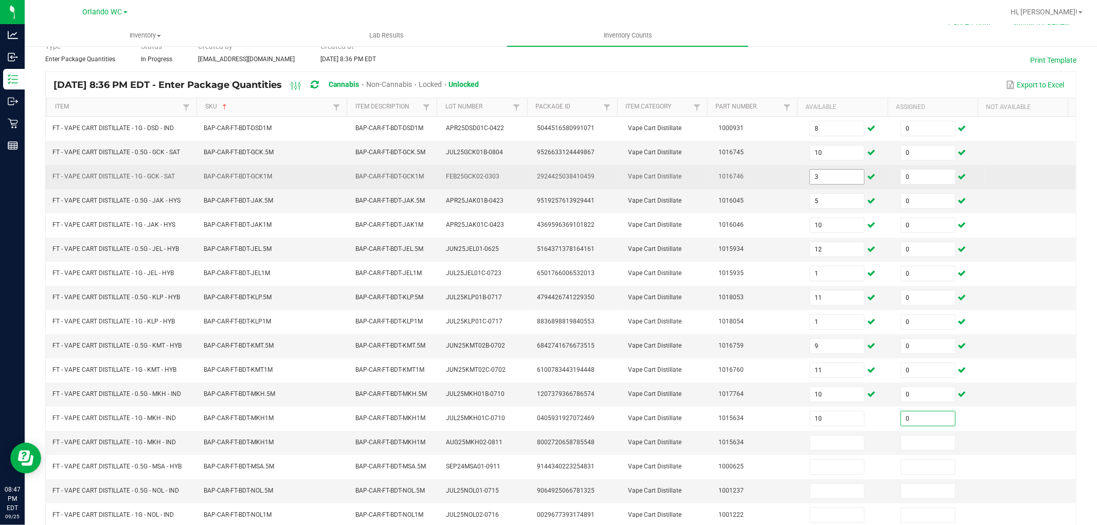
type input "0"
type input "7"
type input "0"
type input "3"
type input "0"
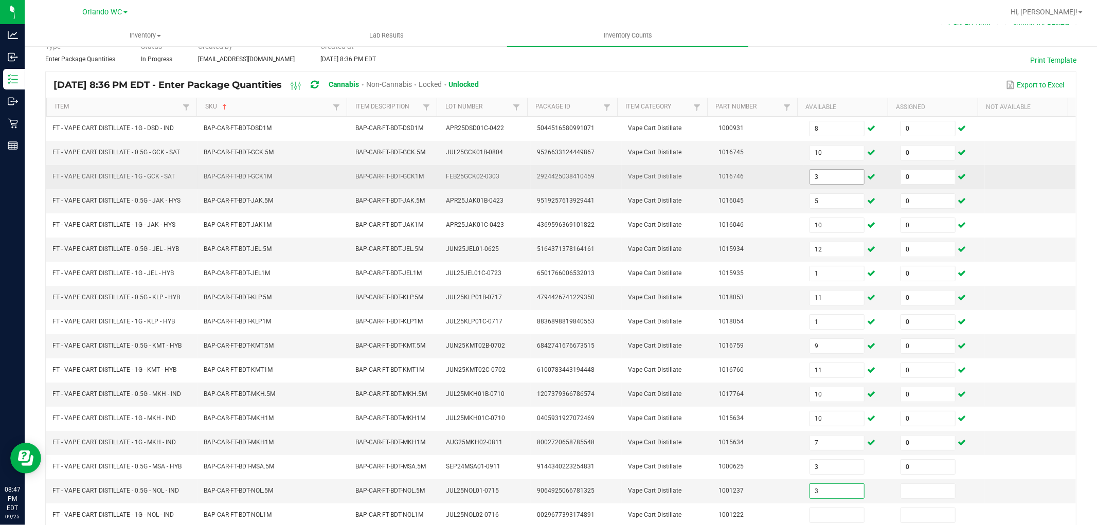
type input "3"
type input "0"
type input "1"
type input "0"
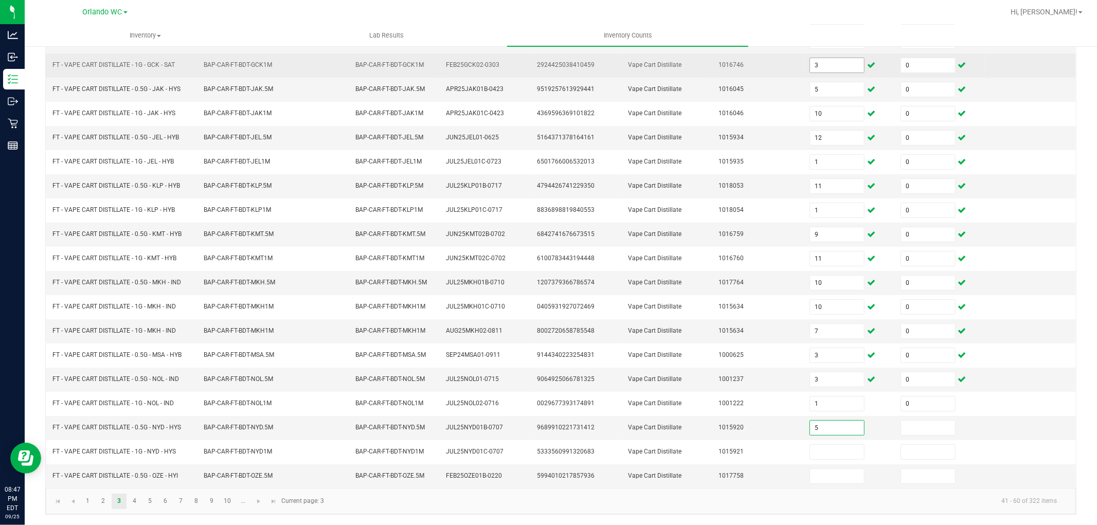
type input "5"
type input "0"
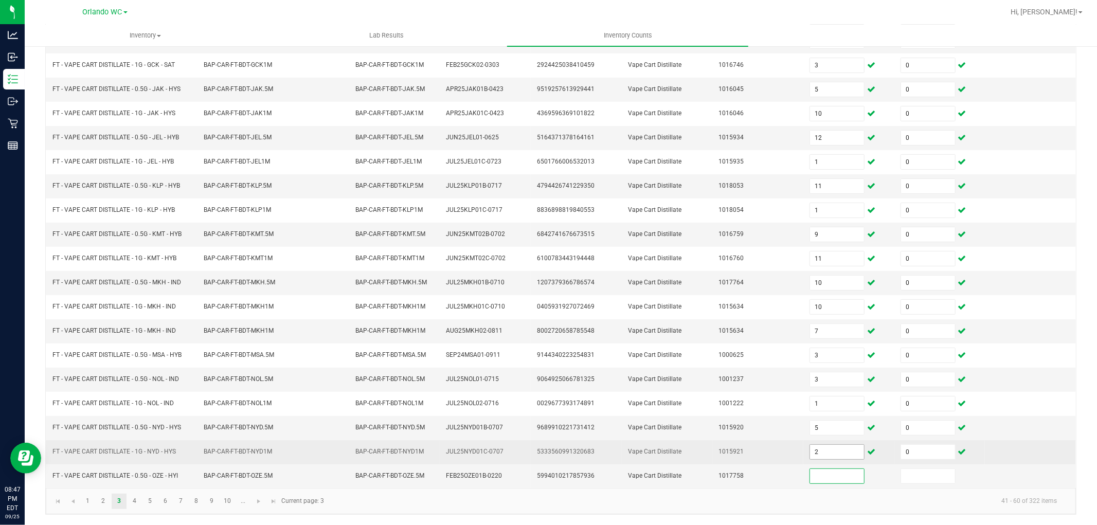
click at [815, 451] on input "2" at bounding box center [837, 452] width 54 height 14
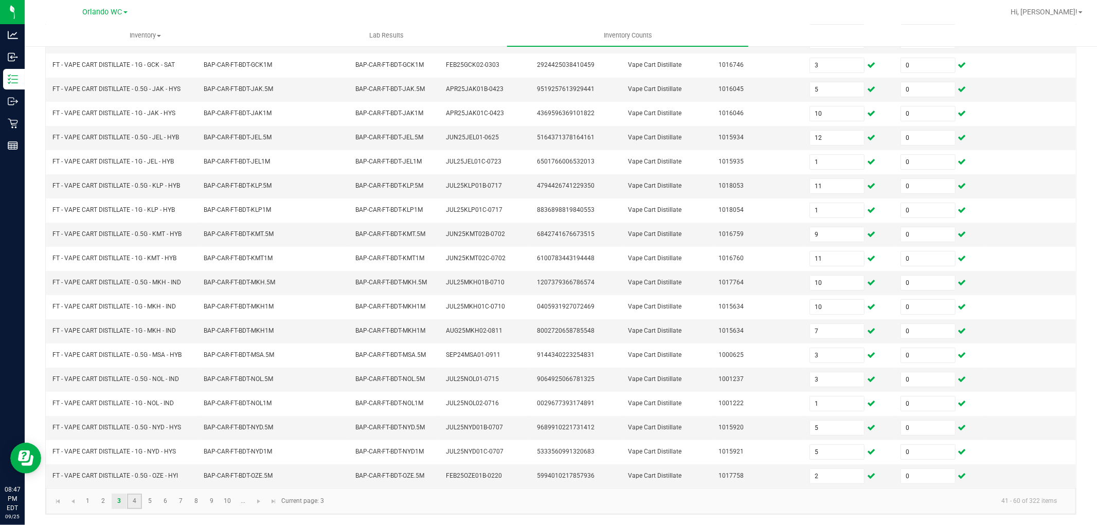
click at [134, 505] on link "4" at bounding box center [134, 501] width 15 height 15
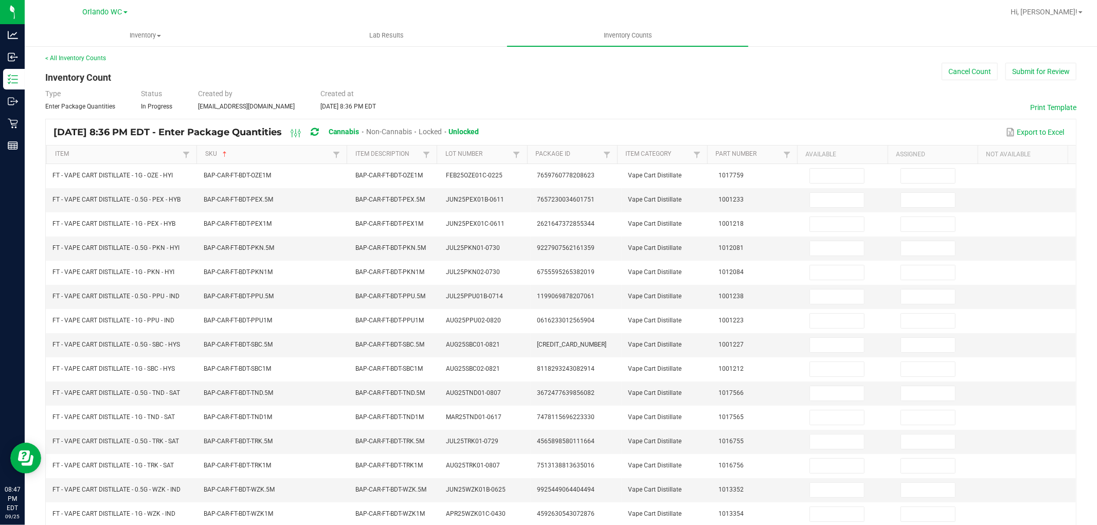
scroll to position [0, 0]
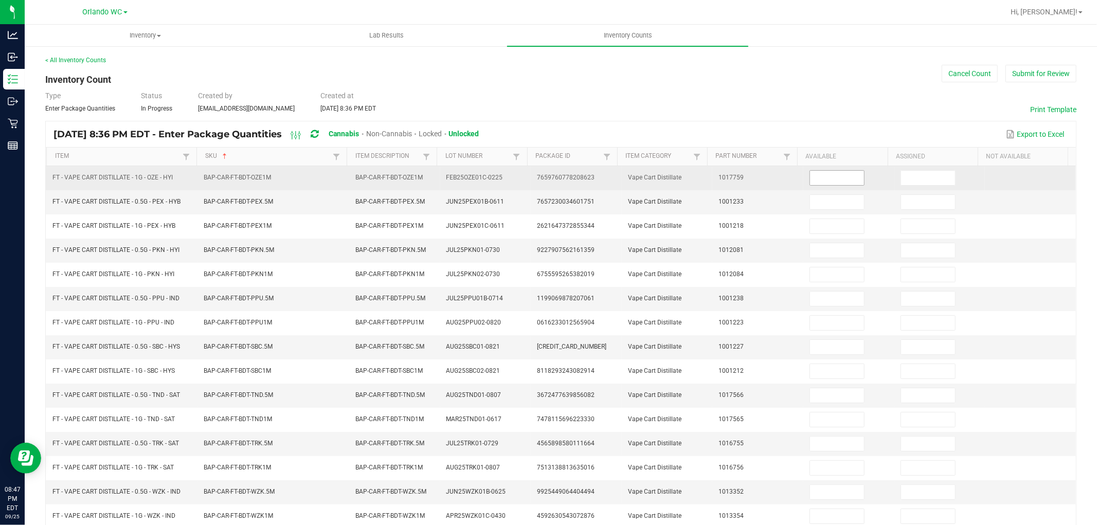
click at [818, 185] on span at bounding box center [837, 177] width 55 height 15
click at [828, 172] on input at bounding box center [837, 178] width 54 height 14
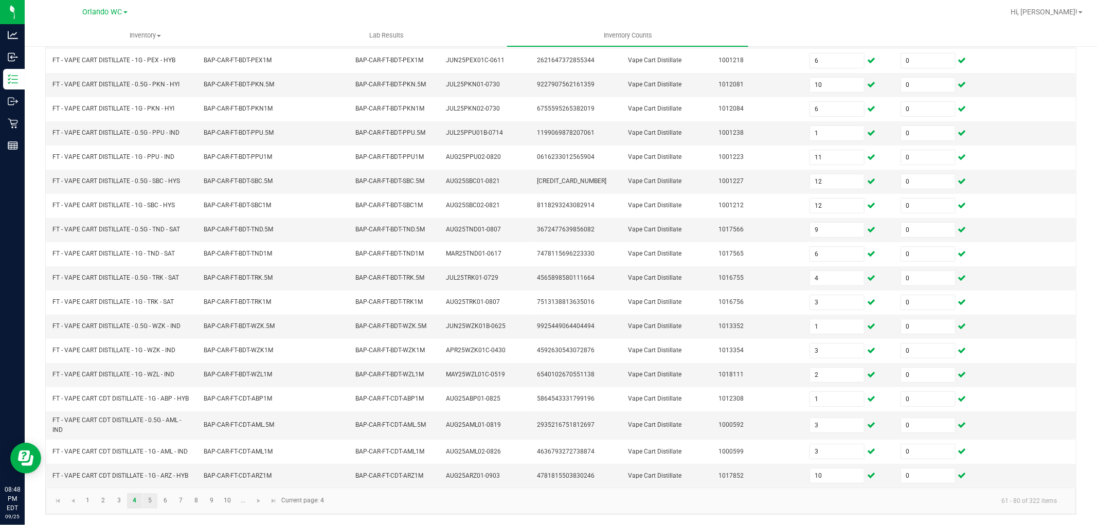
click at [151, 501] on link "5" at bounding box center [149, 500] width 15 height 15
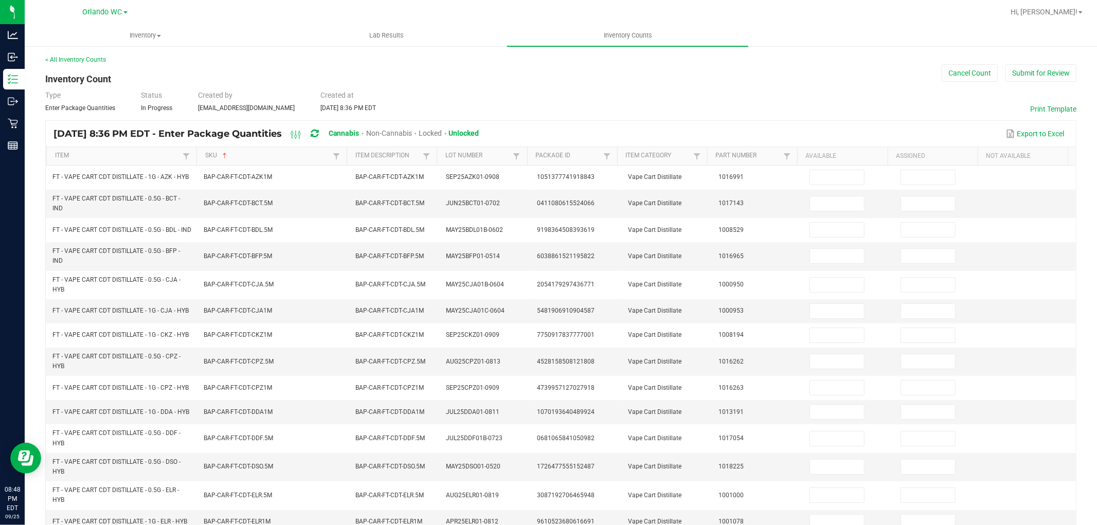
scroll to position [0, 0]
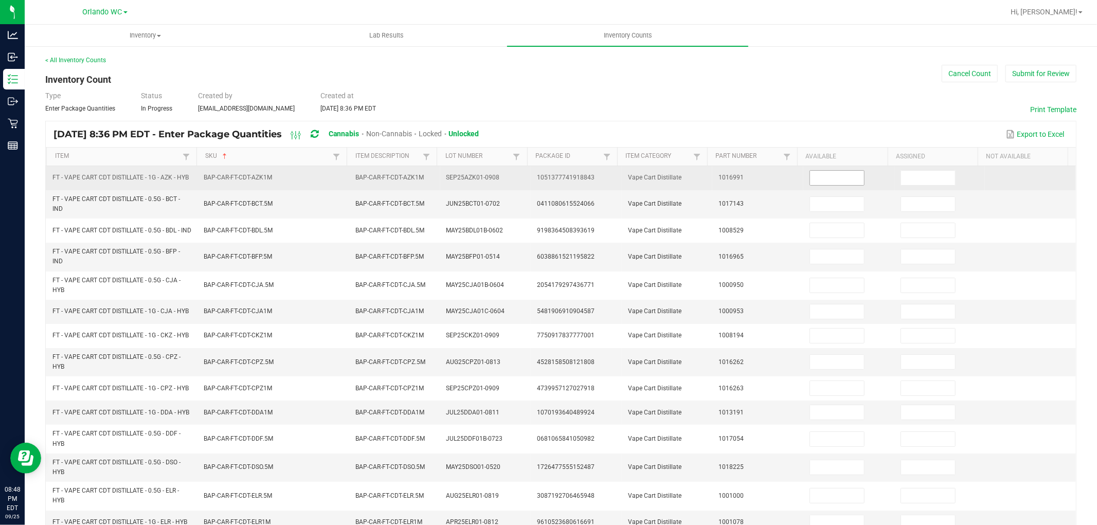
click at [819, 178] on input at bounding box center [837, 178] width 54 height 14
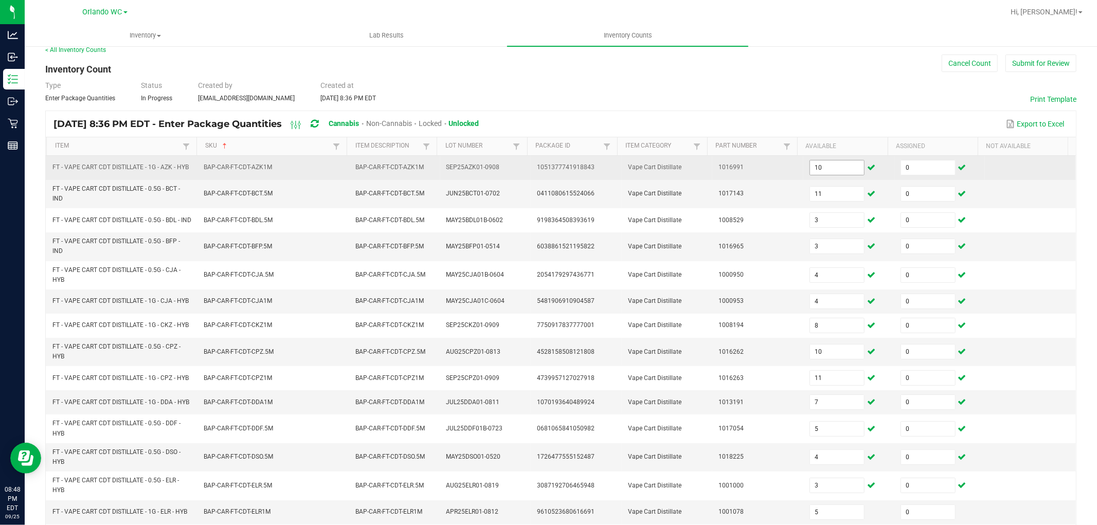
scroll to position [219, 0]
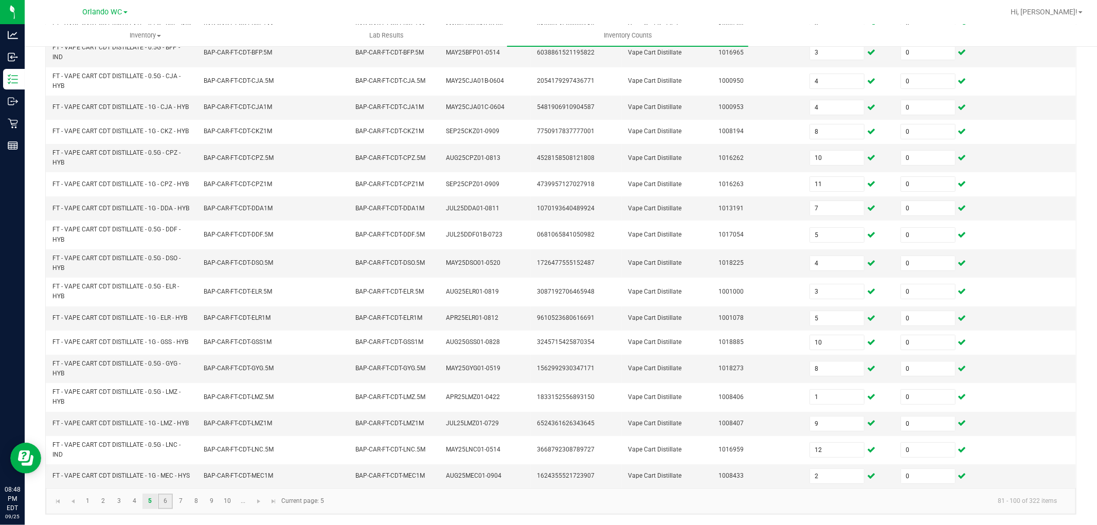
click at [162, 501] on link "6" at bounding box center [165, 501] width 15 height 15
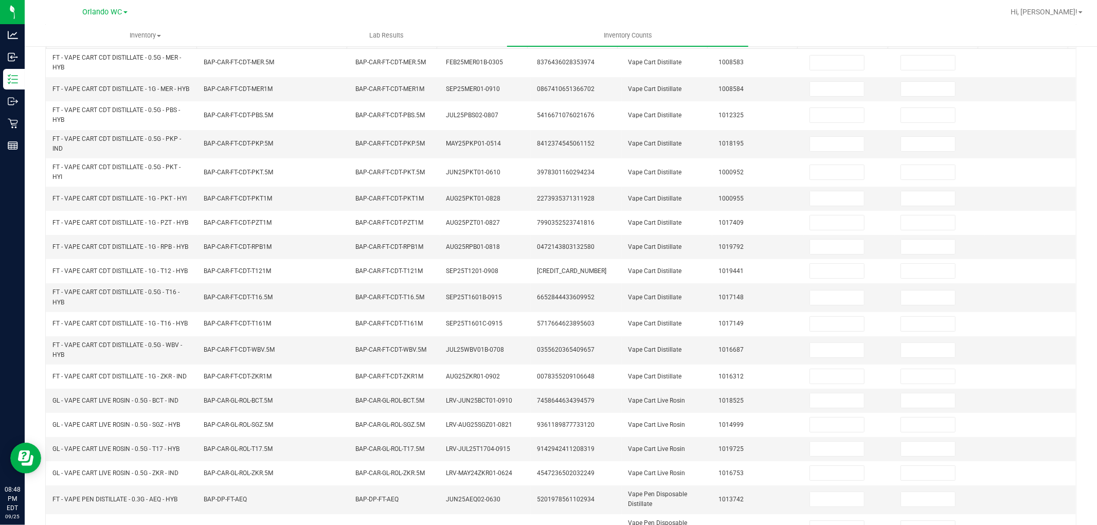
scroll to position [0, 0]
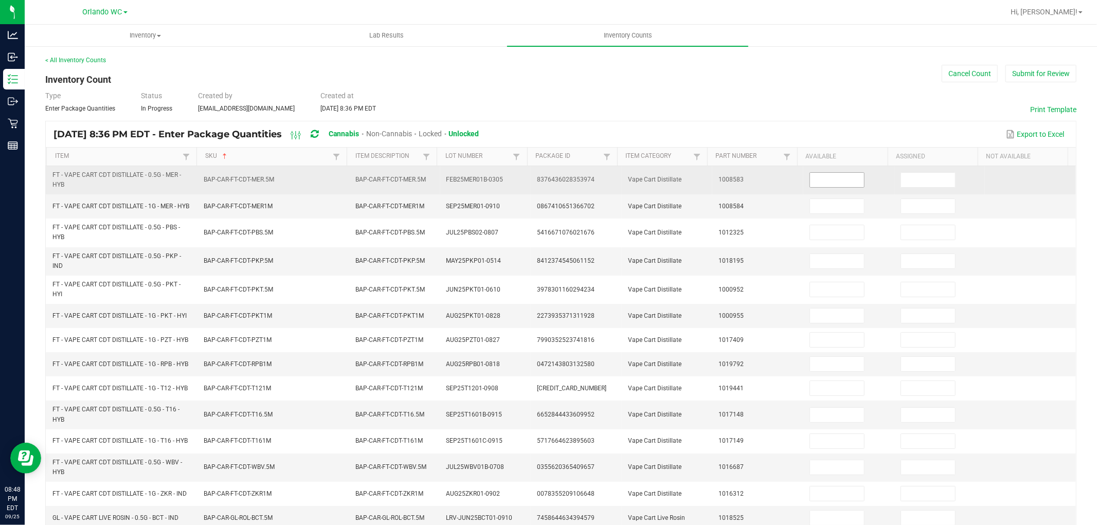
click at [816, 183] on input at bounding box center [837, 180] width 54 height 14
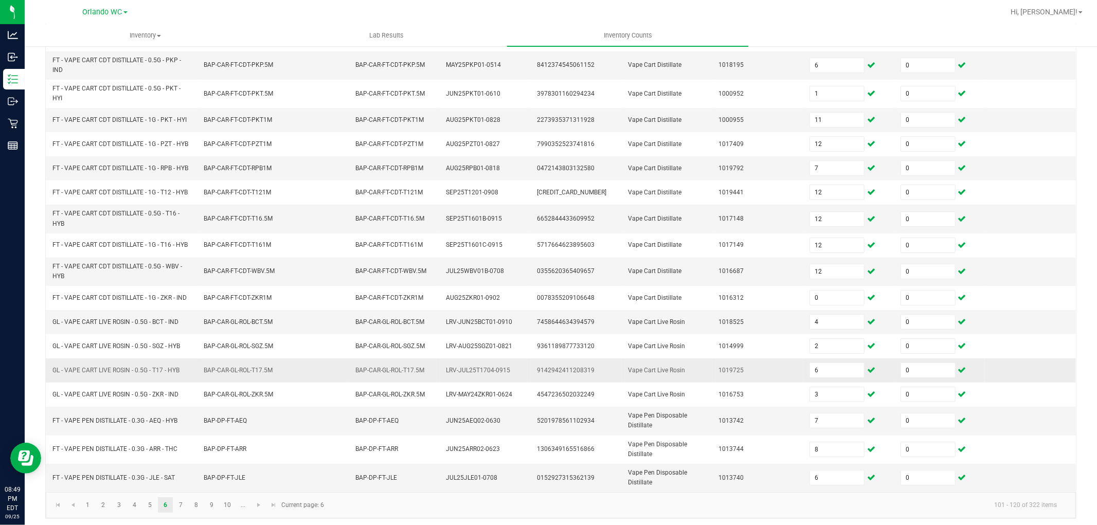
scroll to position [206, 0]
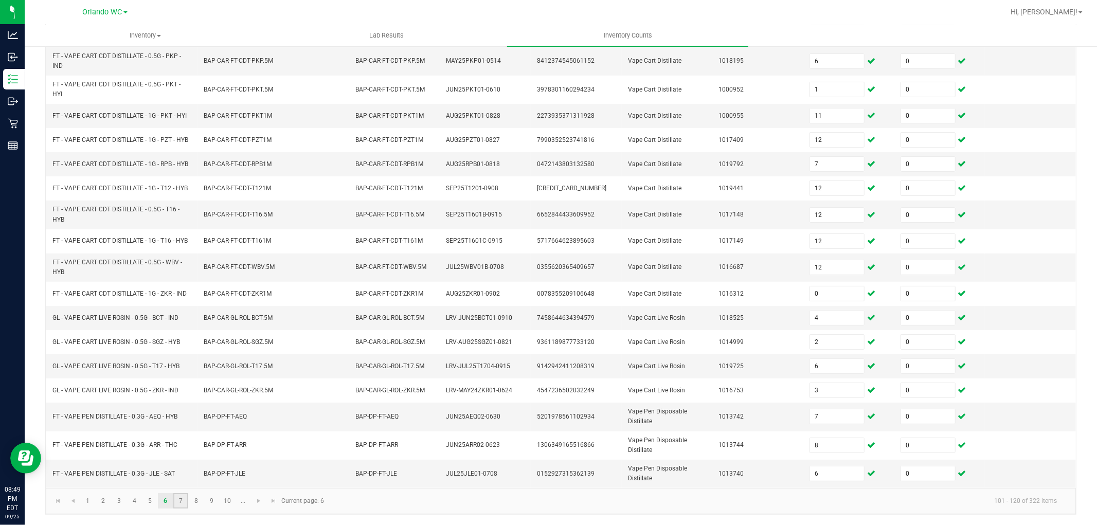
click at [182, 495] on link "7" at bounding box center [180, 500] width 15 height 15
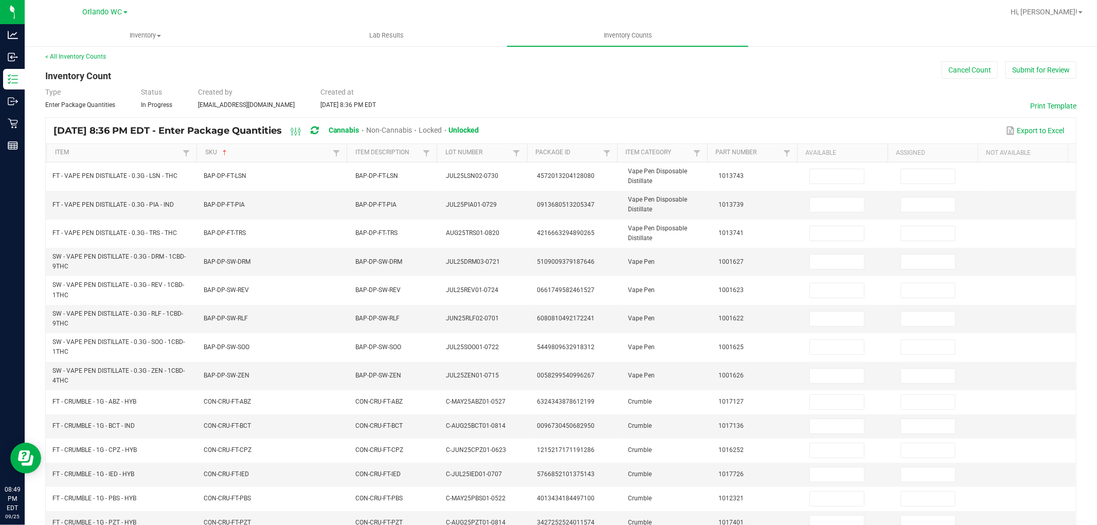
scroll to position [0, 0]
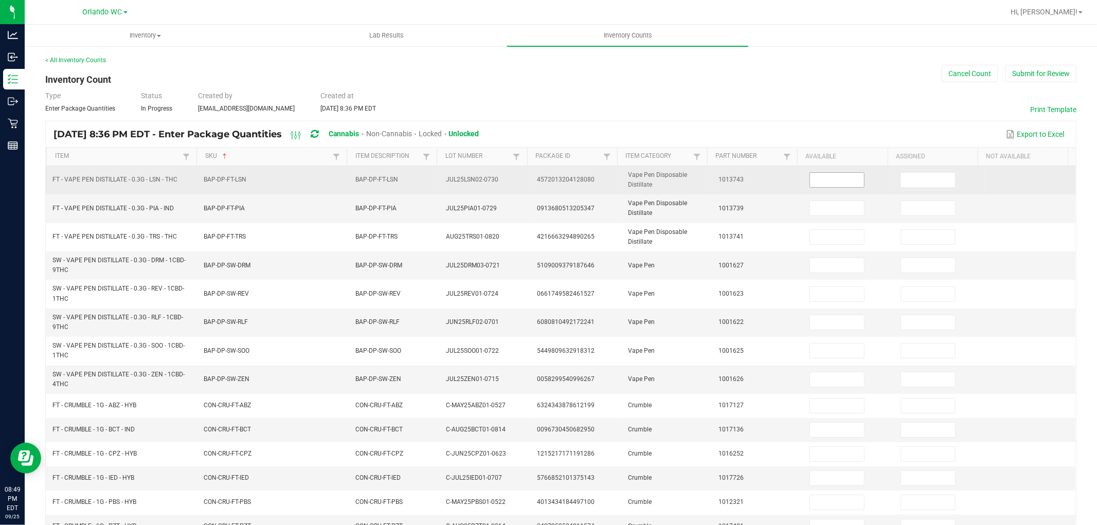
drag, startPoint x: 809, startPoint y: 181, endPoint x: 800, endPoint y: 177, distance: 9.5
click at [810, 180] on input at bounding box center [837, 180] width 54 height 14
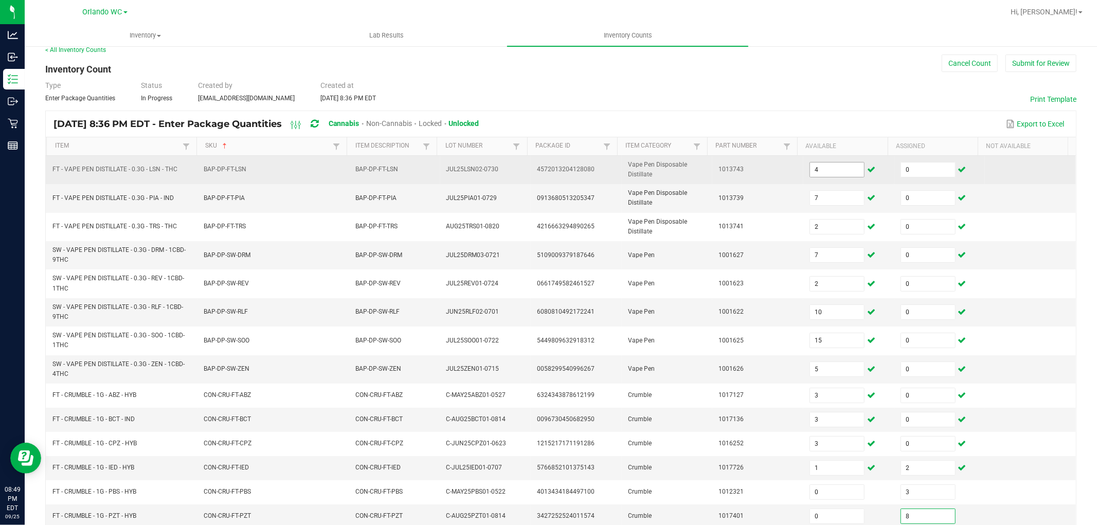
scroll to position [198, 0]
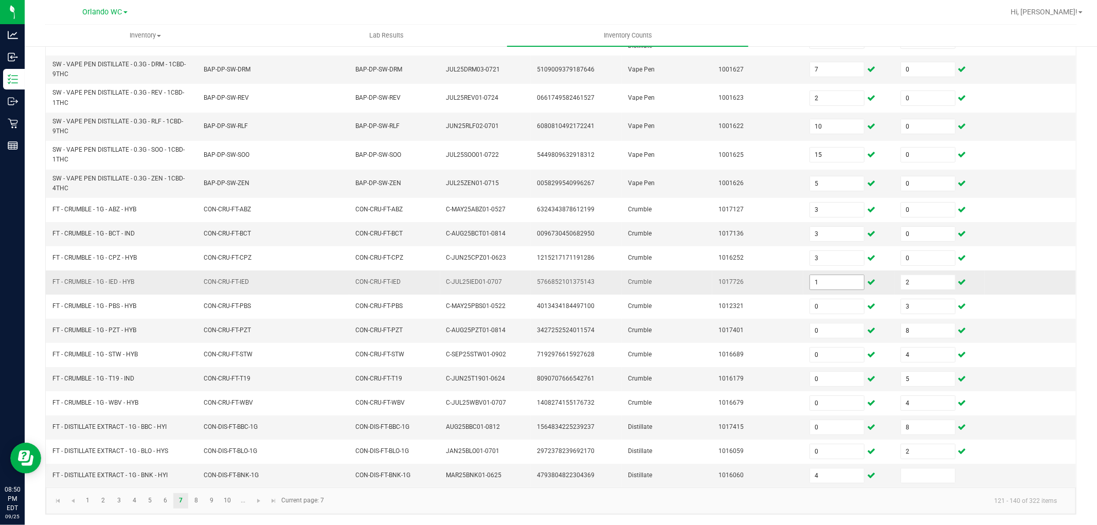
click at [822, 279] on input "1" at bounding box center [837, 282] width 54 height 14
click at [196, 502] on link "8" at bounding box center [196, 500] width 15 height 15
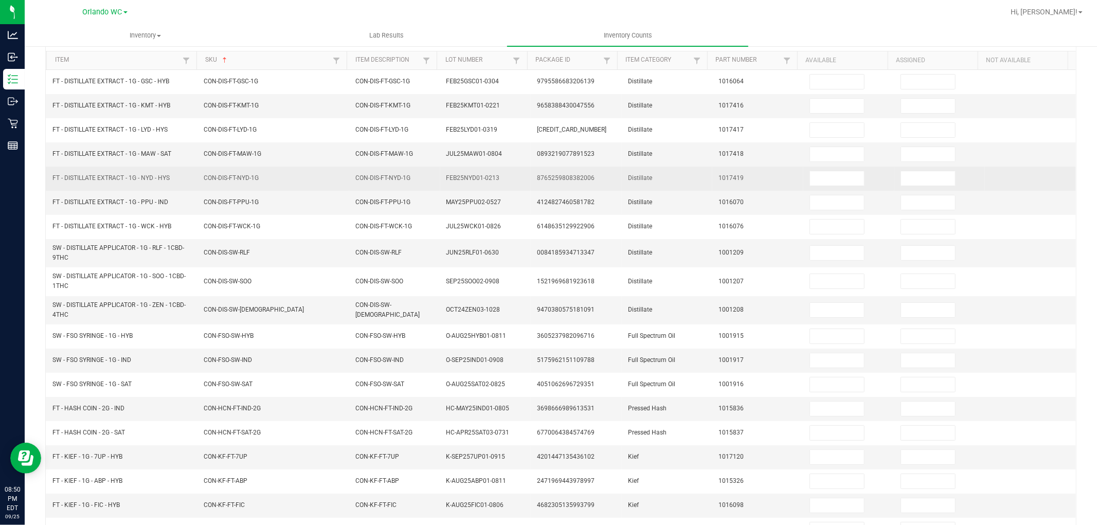
scroll to position [0, 0]
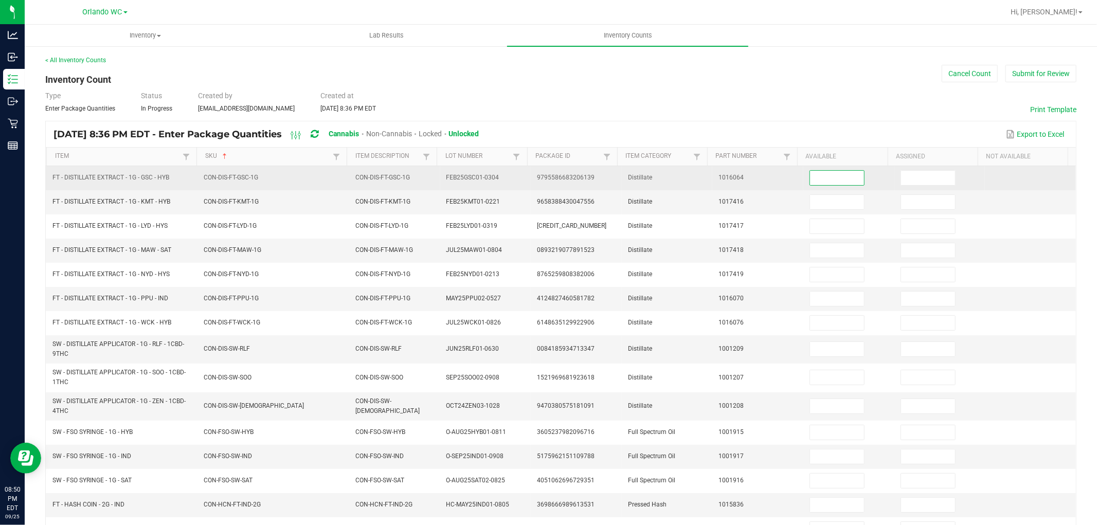
click at [823, 174] on input at bounding box center [837, 178] width 54 height 14
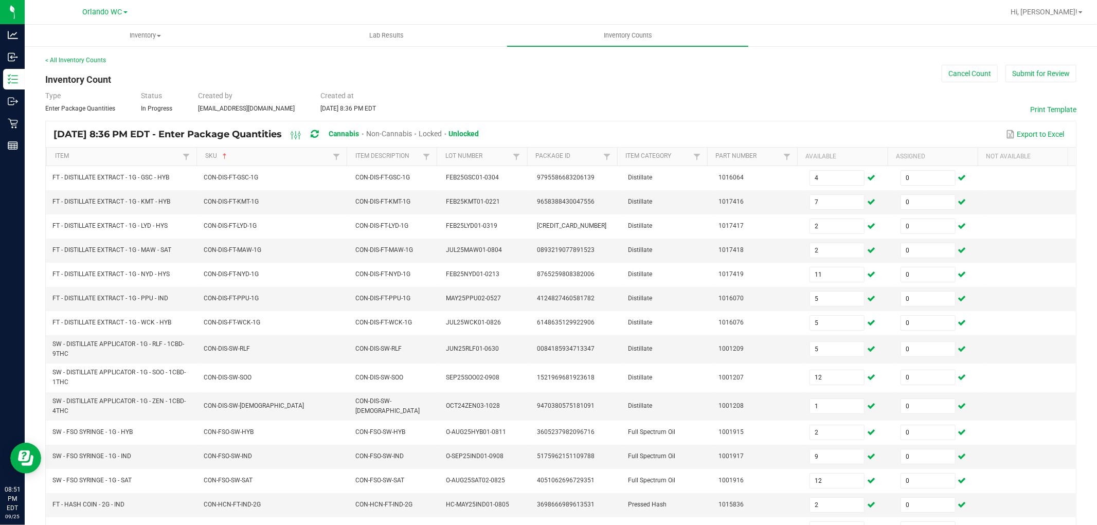
click at [764, 95] on div "Type Enter Package Quantities Status In Progress Created by rmatos@liveparallel…" at bounding box center [560, 102] width 1031 height 23
click at [1052, 5] on div "Hi, [PERSON_NAME]!" at bounding box center [1047, 12] width 80 height 18
click at [1063, 7] on link "Hi, [PERSON_NAME]!" at bounding box center [1047, 12] width 80 height 11
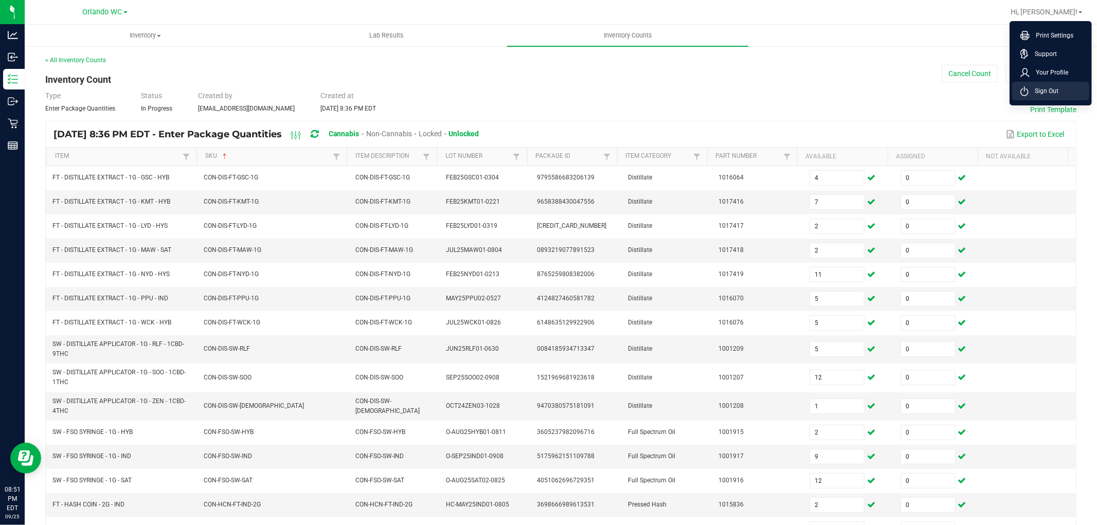
click at [1055, 93] on span "Sign Out" at bounding box center [1044, 91] width 30 height 10
